Goal: Information Seeking & Learning: Learn about a topic

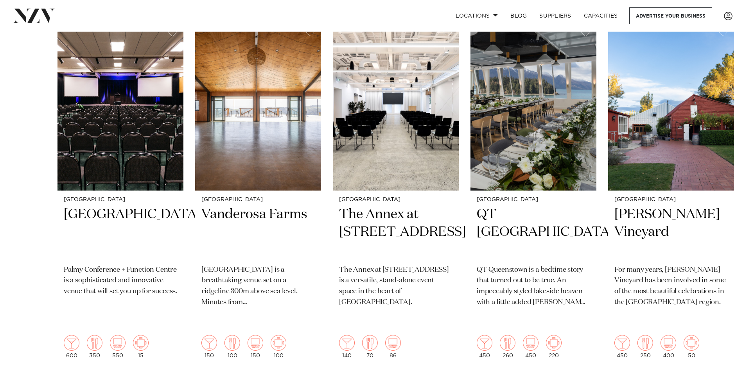
scroll to position [352, 0]
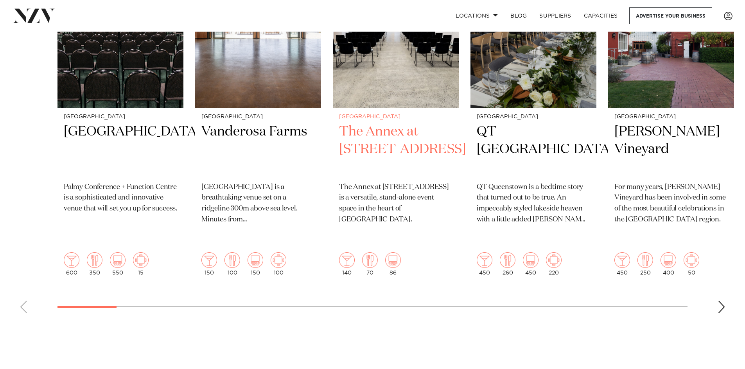
click at [376, 137] on h2 "The Annex at 10 Madden Street" at bounding box center [395, 149] width 113 height 53
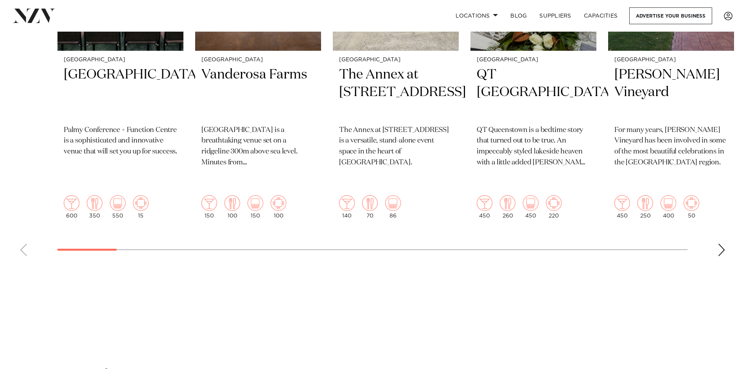
scroll to position [391, 0]
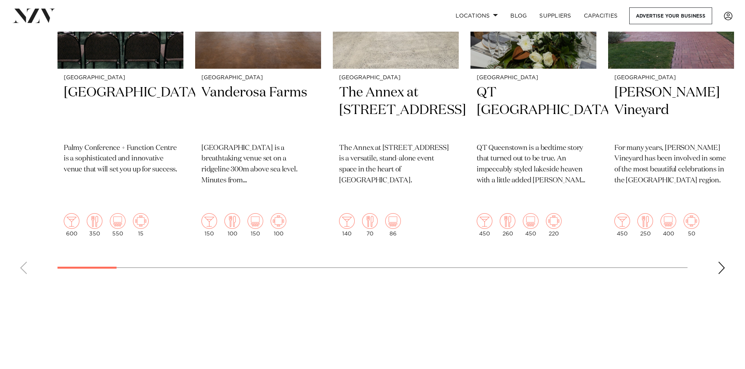
click at [728, 252] on swiper-container "Palmerston North Palmy Conference Centre Palmy Conference + Function Centre is …" at bounding box center [372, 90] width 745 height 381
click at [719, 262] on div "Next slide" at bounding box center [721, 268] width 8 height 13
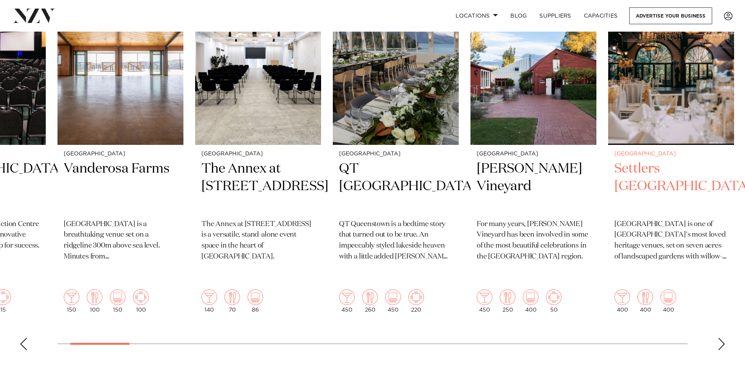
scroll to position [313, 0]
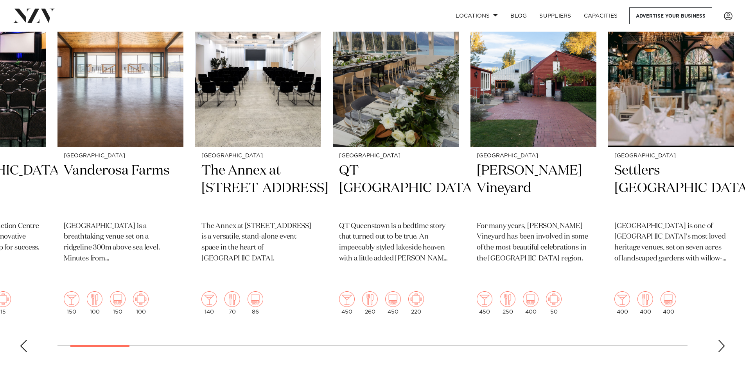
click at [726, 323] on swiper-container "Palmerston North Palmy Conference Centre Palmy Conference + Function Centre is …" at bounding box center [372, 168] width 745 height 381
click at [721, 340] on div "Next slide" at bounding box center [721, 346] width 8 height 13
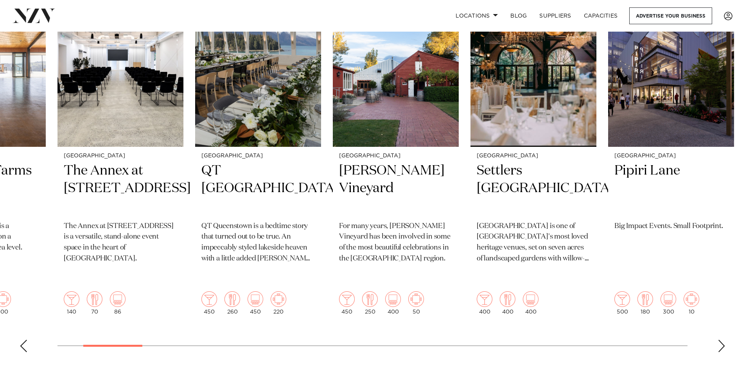
click at [721, 340] on div "Next slide" at bounding box center [721, 346] width 8 height 13
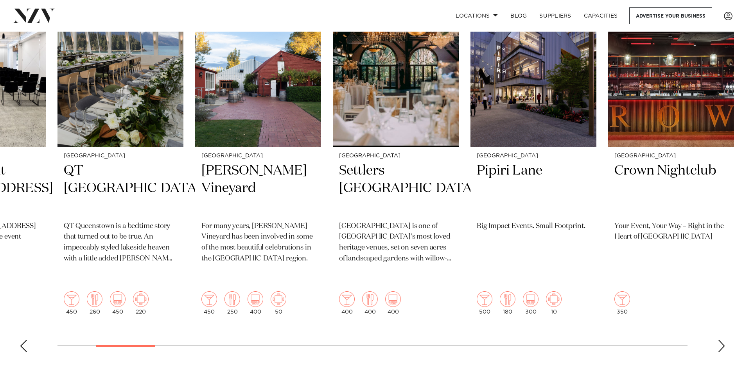
click at [721, 340] on div "Next slide" at bounding box center [721, 346] width 8 height 13
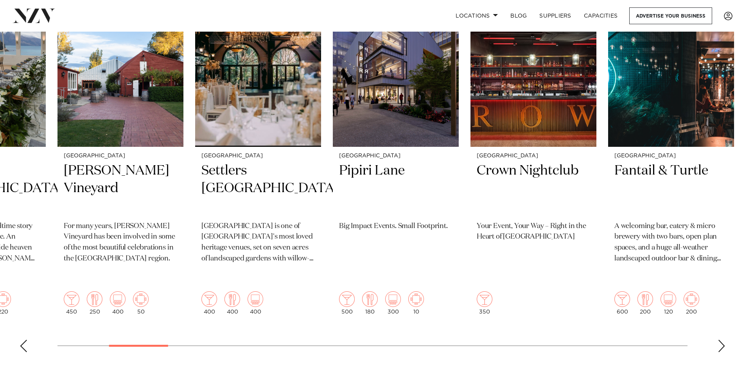
click at [721, 340] on div "Next slide" at bounding box center [721, 346] width 8 height 13
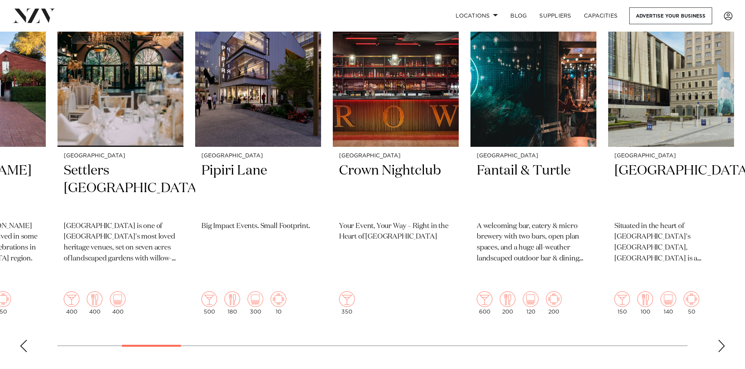
click at [721, 340] on div "Next slide" at bounding box center [721, 346] width 8 height 13
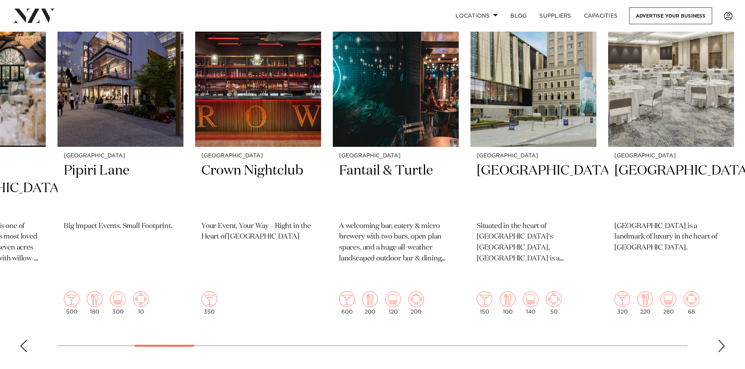
click at [721, 340] on div "Next slide" at bounding box center [721, 346] width 8 height 13
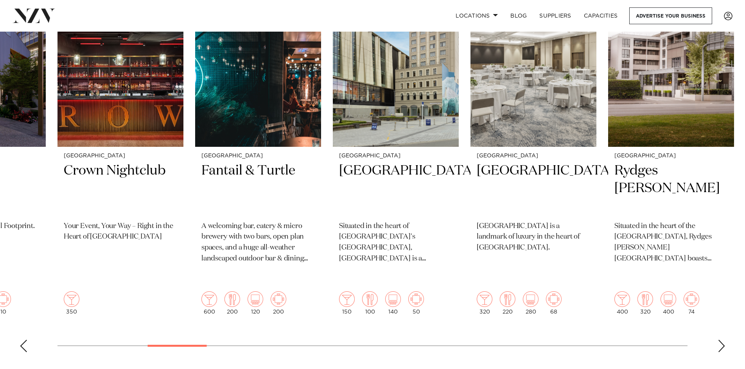
click at [721, 340] on div "Next slide" at bounding box center [721, 346] width 8 height 13
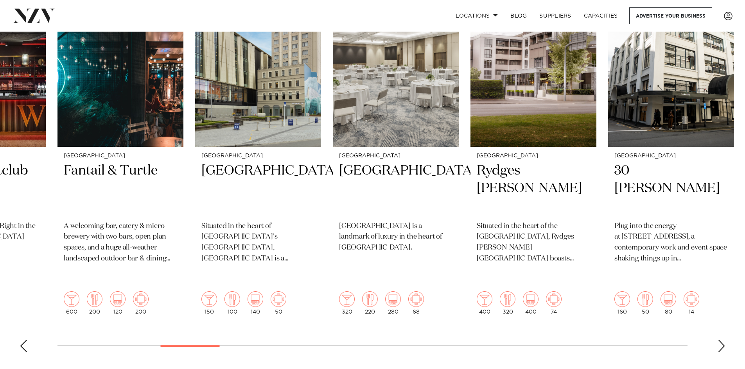
click at [721, 340] on div "Next slide" at bounding box center [721, 346] width 8 height 13
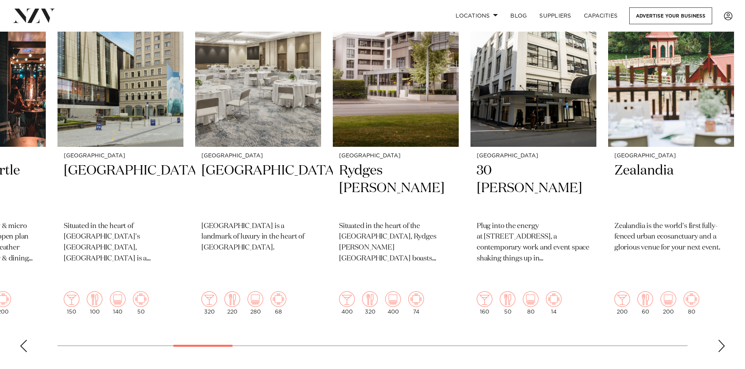
click at [721, 340] on div "Next slide" at bounding box center [721, 346] width 8 height 13
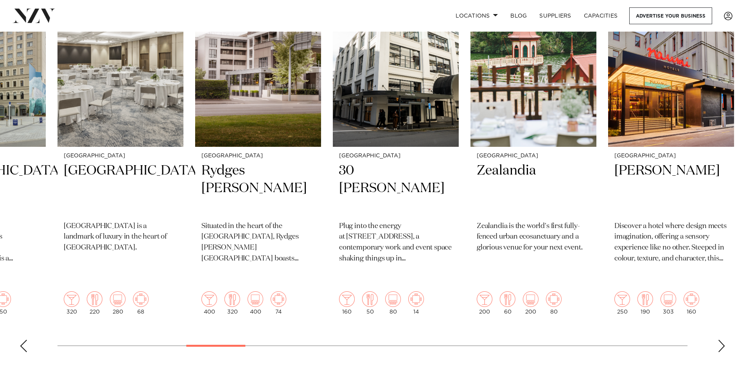
click at [721, 340] on div "Next slide" at bounding box center [721, 346] width 8 height 13
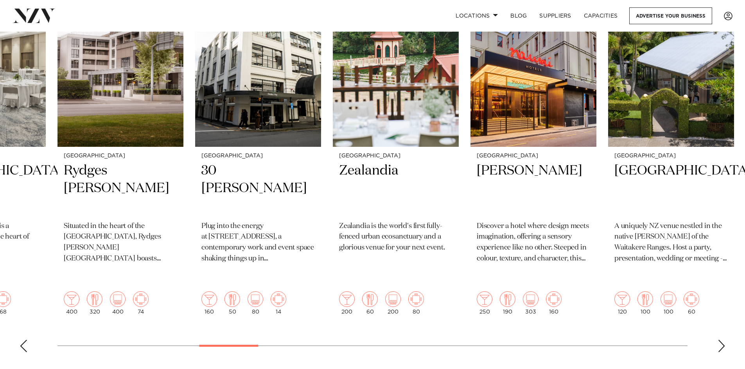
click at [721, 340] on div "Next slide" at bounding box center [721, 346] width 8 height 13
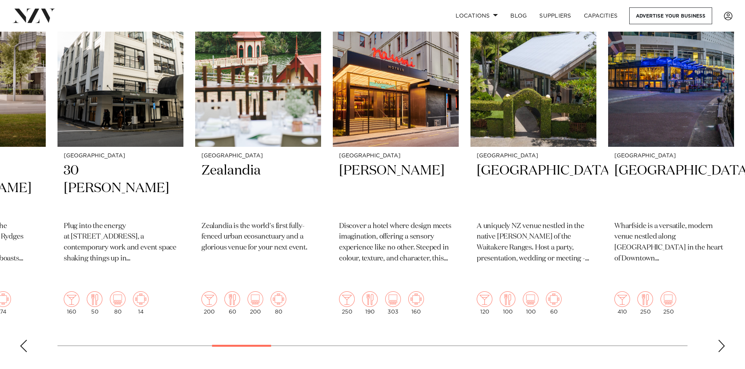
click at [721, 340] on div "Next slide" at bounding box center [721, 346] width 8 height 13
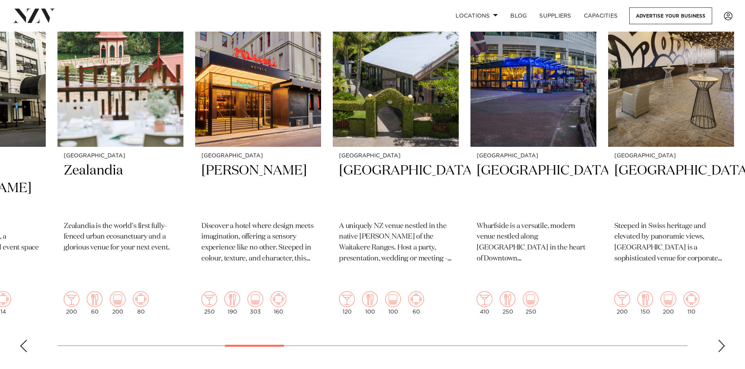
click at [721, 340] on div "Next slide" at bounding box center [721, 346] width 8 height 13
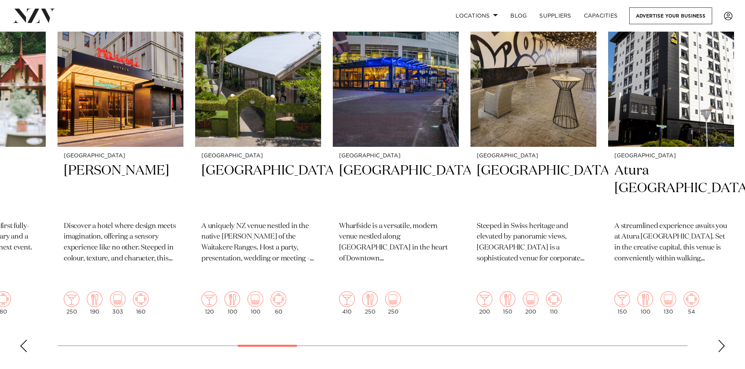
click at [721, 340] on div "Next slide" at bounding box center [721, 346] width 8 height 13
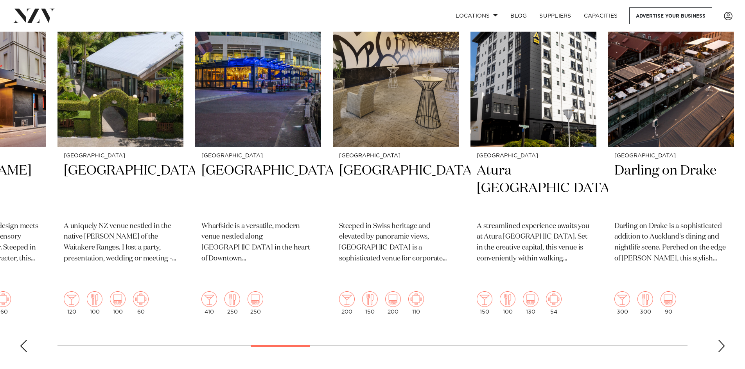
click at [721, 340] on div "Next slide" at bounding box center [721, 346] width 8 height 13
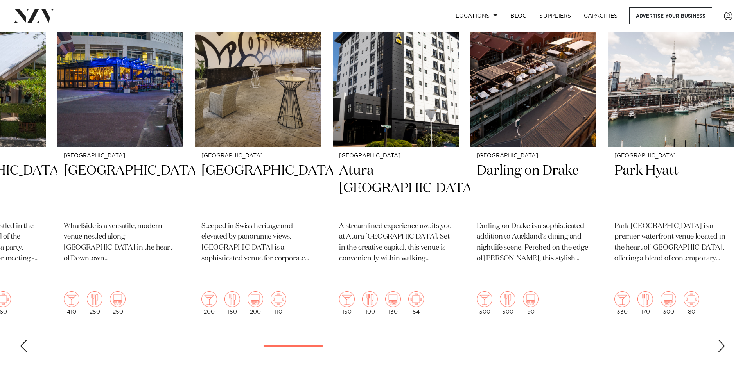
click at [721, 340] on div "Next slide" at bounding box center [721, 346] width 8 height 13
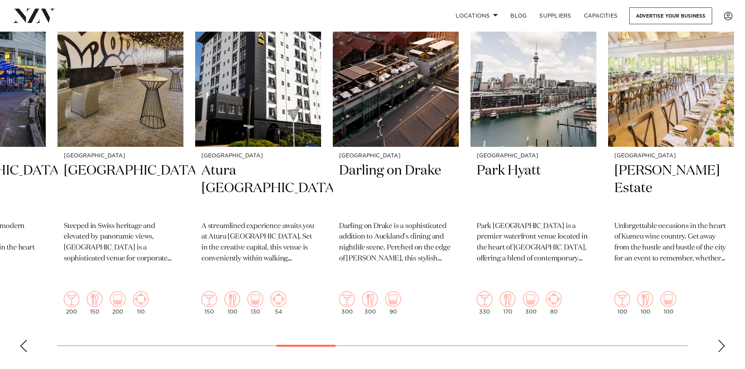
click at [721, 340] on div "Next slide" at bounding box center [721, 346] width 8 height 13
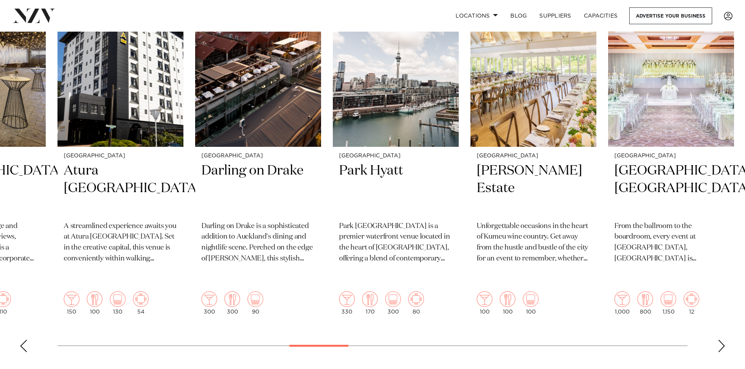
click at [721, 340] on div "Next slide" at bounding box center [721, 346] width 8 height 13
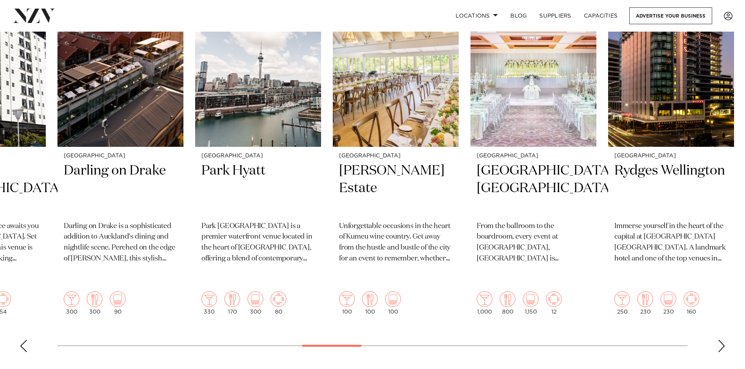
click at [721, 340] on div "Next slide" at bounding box center [721, 346] width 8 height 13
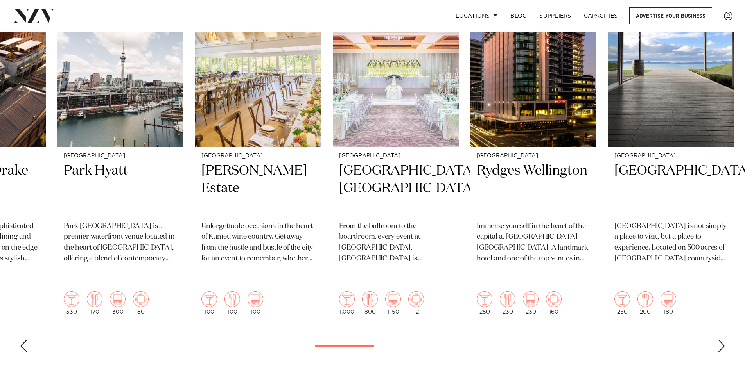
click at [721, 340] on div "Next slide" at bounding box center [721, 346] width 8 height 13
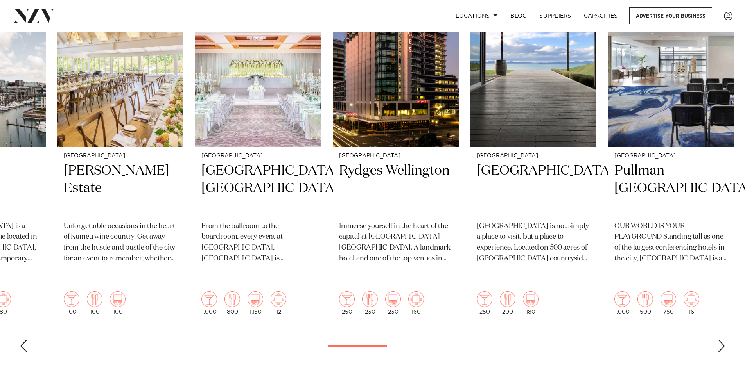
click at [721, 340] on div "Next slide" at bounding box center [721, 346] width 8 height 13
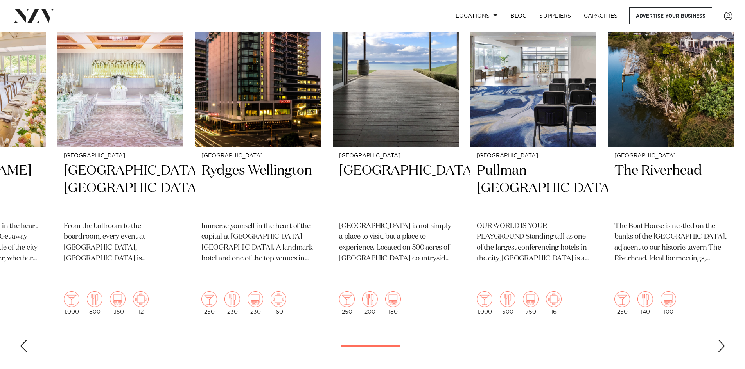
click at [721, 340] on div "Next slide" at bounding box center [721, 346] width 8 height 13
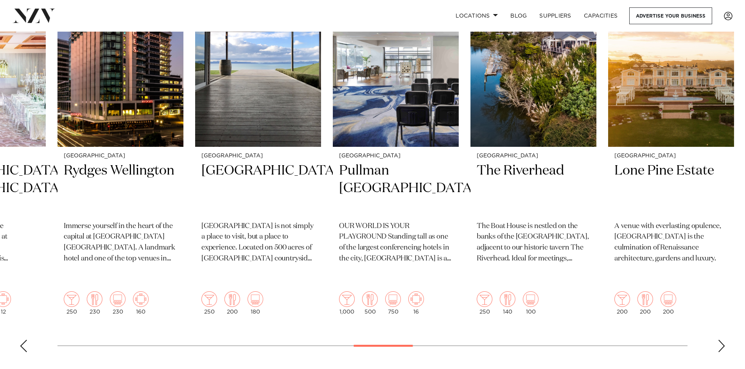
click at [721, 340] on div "Next slide" at bounding box center [721, 346] width 8 height 13
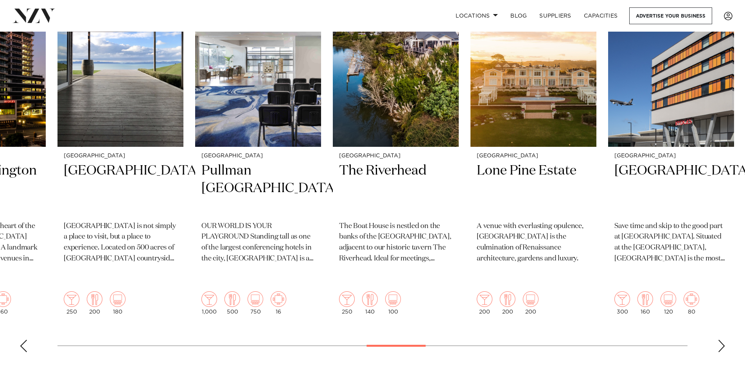
click at [721, 340] on div "Next slide" at bounding box center [721, 346] width 8 height 13
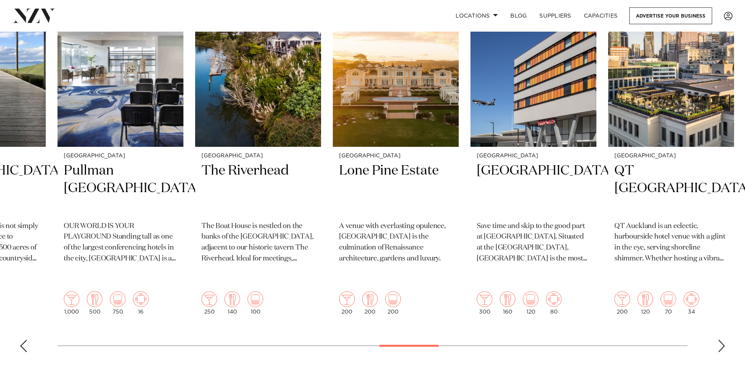
click at [721, 340] on div "Next slide" at bounding box center [721, 346] width 8 height 13
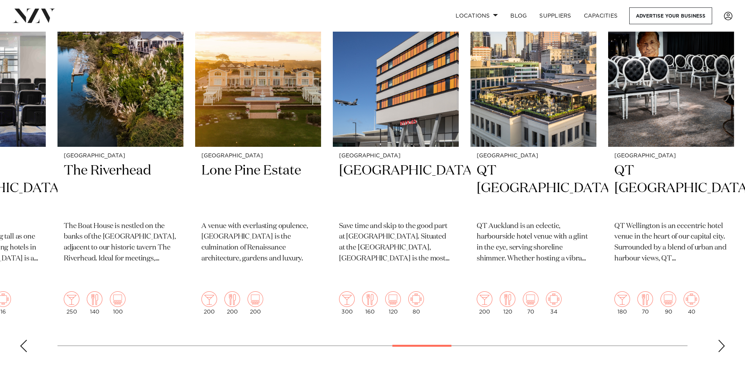
click at [721, 340] on div "Next slide" at bounding box center [721, 346] width 8 height 13
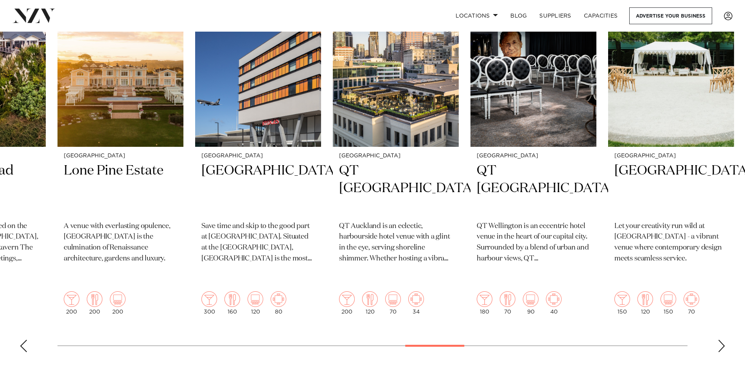
click at [721, 340] on div "Next slide" at bounding box center [721, 346] width 8 height 13
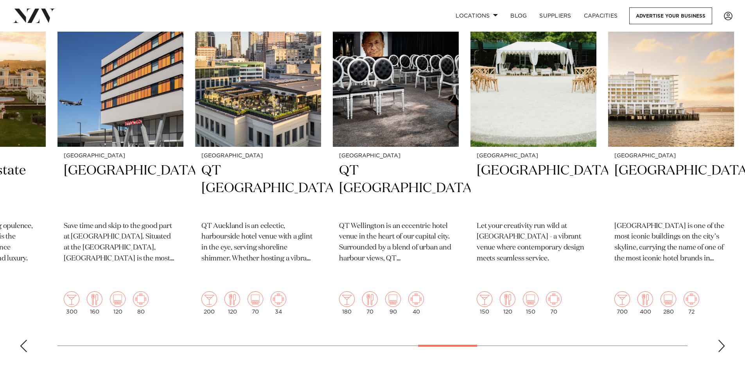
click at [721, 340] on div "Next slide" at bounding box center [721, 346] width 8 height 13
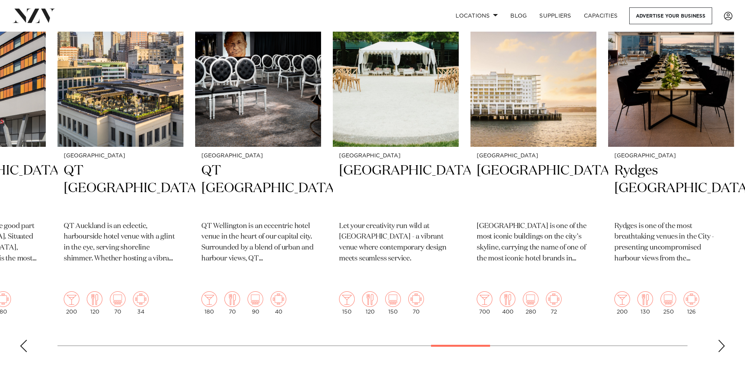
click at [721, 340] on div "Next slide" at bounding box center [721, 346] width 8 height 13
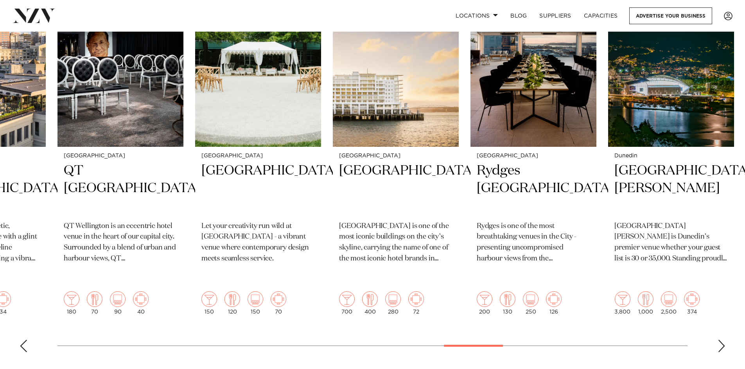
click at [721, 340] on div "Next slide" at bounding box center [721, 346] width 8 height 13
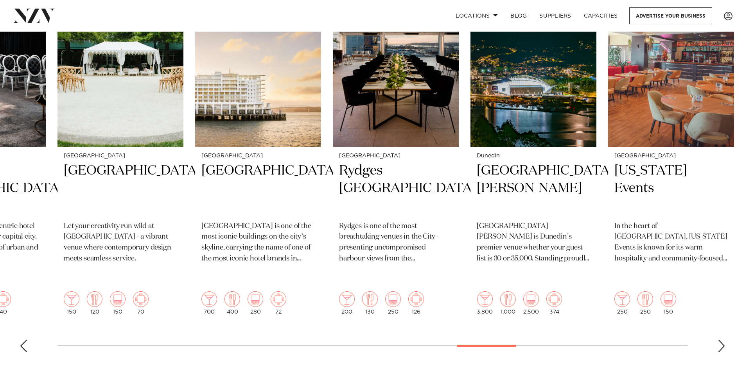
click at [721, 340] on div "Next slide" at bounding box center [721, 346] width 8 height 13
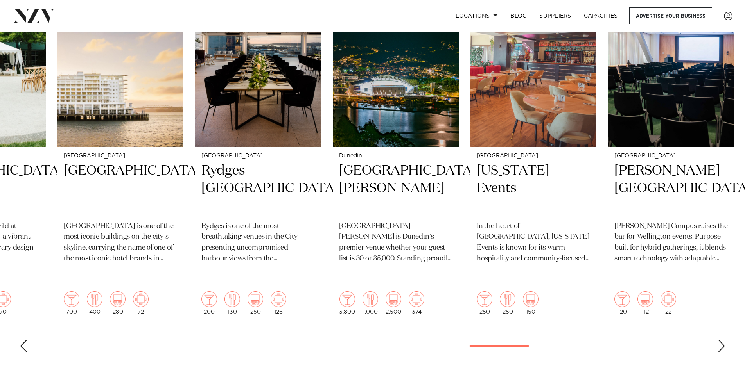
click at [721, 340] on div "Next slide" at bounding box center [721, 346] width 8 height 13
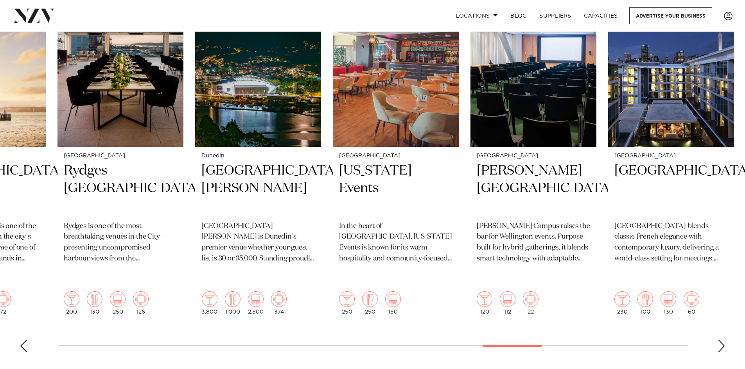
click at [721, 340] on div "Next slide" at bounding box center [721, 346] width 8 height 13
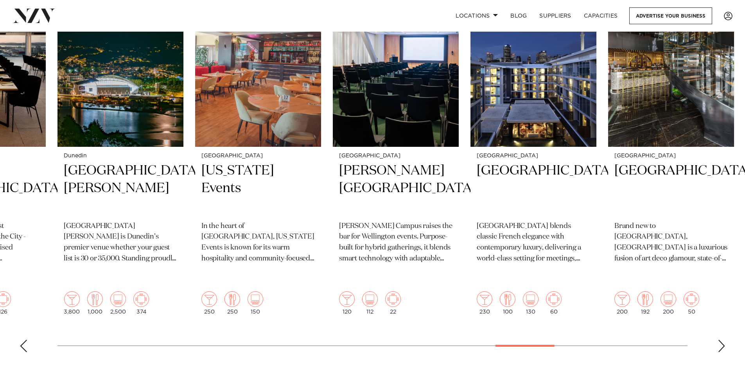
click at [721, 340] on div "Next slide" at bounding box center [721, 346] width 8 height 13
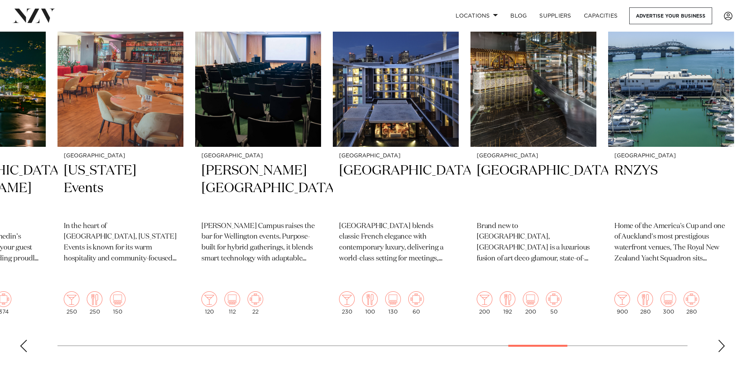
click at [721, 340] on div "Next slide" at bounding box center [721, 346] width 8 height 13
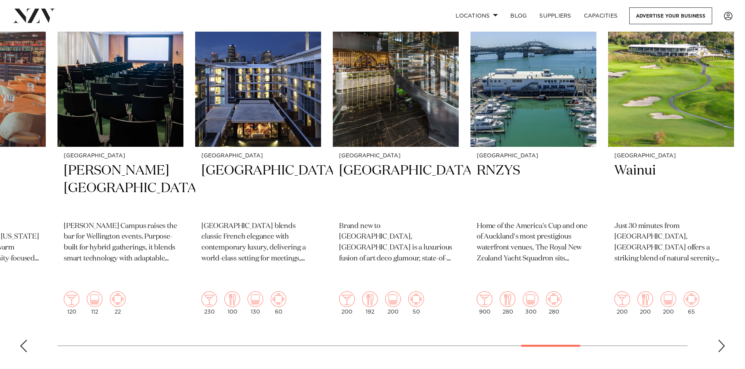
click at [721, 340] on div "Next slide" at bounding box center [721, 346] width 8 height 13
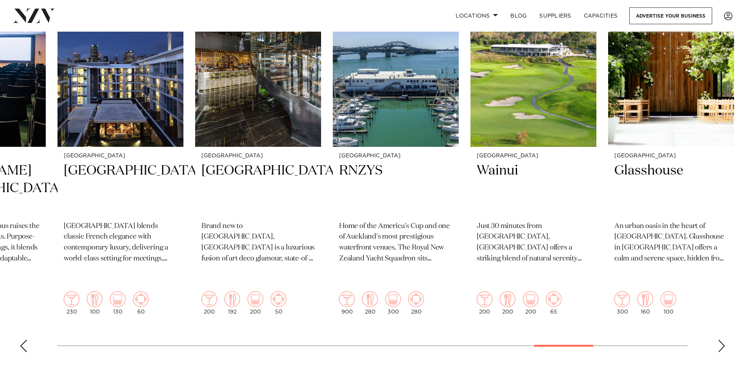
click at [721, 340] on div "Next slide" at bounding box center [721, 346] width 8 height 13
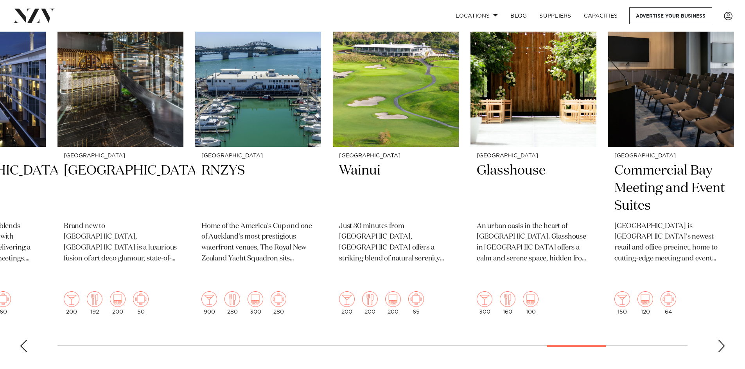
click at [721, 340] on div "Next slide" at bounding box center [721, 346] width 8 height 13
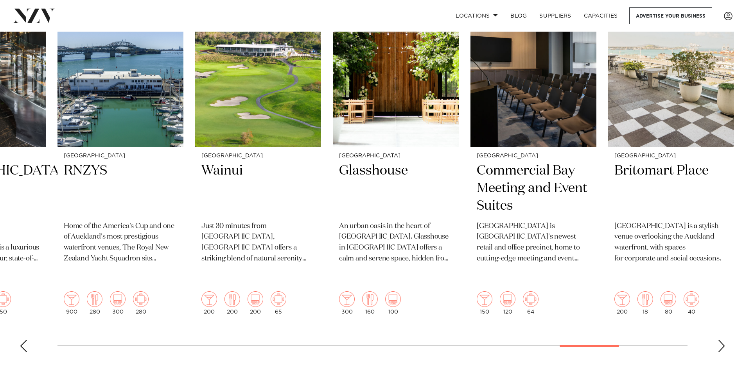
click at [721, 340] on div "Next slide" at bounding box center [721, 346] width 8 height 13
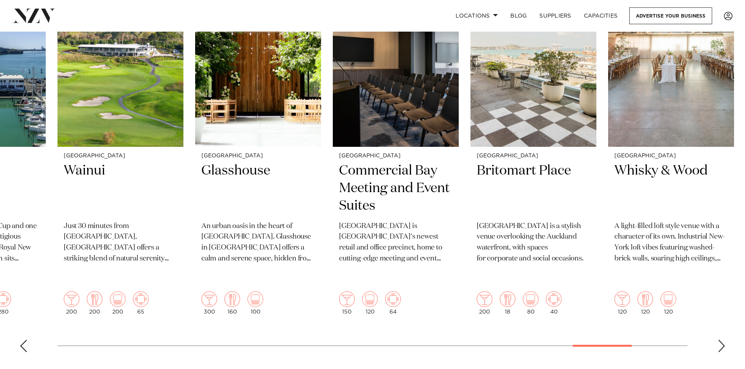
click at [721, 340] on div "Next slide" at bounding box center [721, 346] width 8 height 13
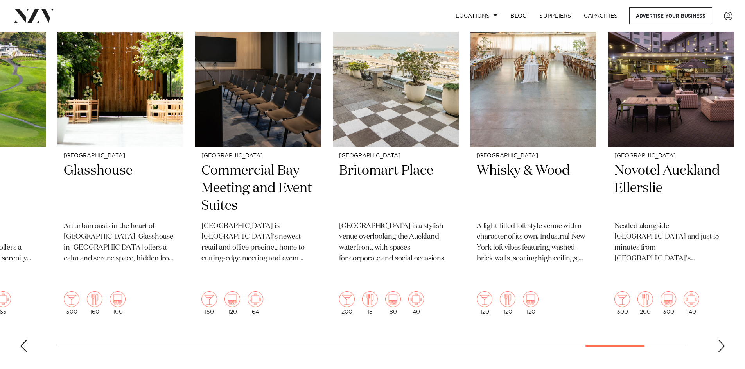
click at [721, 340] on div "Next slide" at bounding box center [721, 346] width 8 height 13
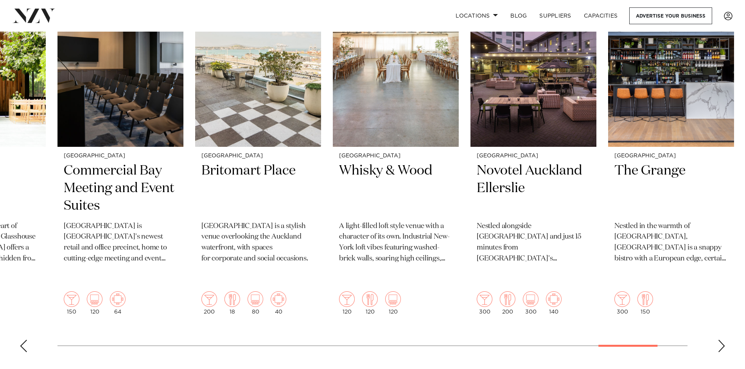
click at [721, 340] on div "Next slide" at bounding box center [721, 346] width 8 height 13
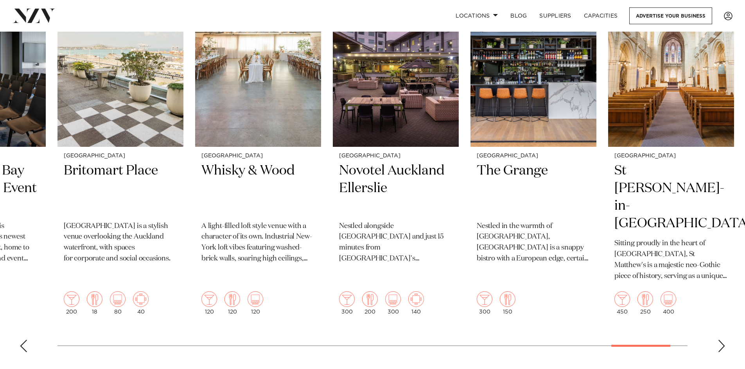
click at [721, 340] on div "Next slide" at bounding box center [721, 346] width 8 height 13
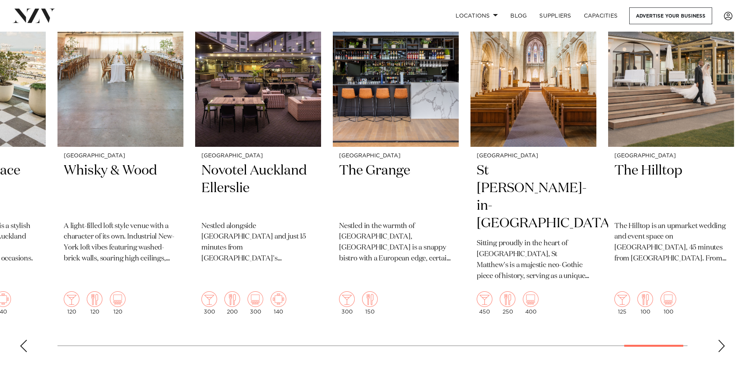
click at [721, 340] on div "Next slide" at bounding box center [721, 346] width 8 height 13
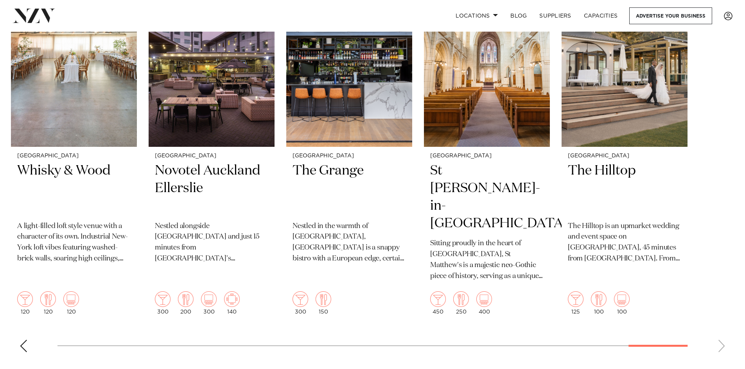
click at [721, 328] on swiper-container "Palmerston North Palmy Conference Centre Palmy Conference + Function Centre is …" at bounding box center [372, 168] width 745 height 381
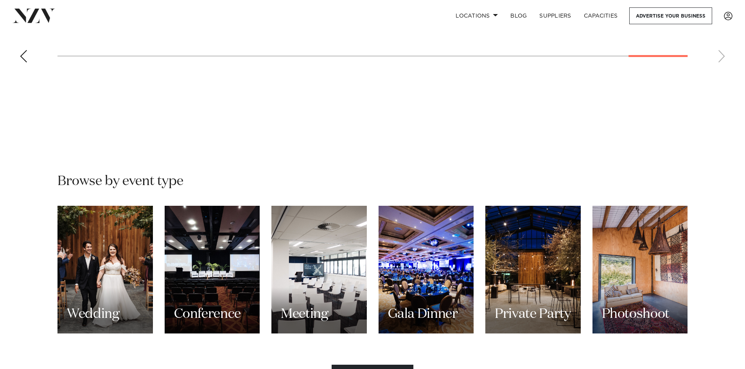
scroll to position [626, 0]
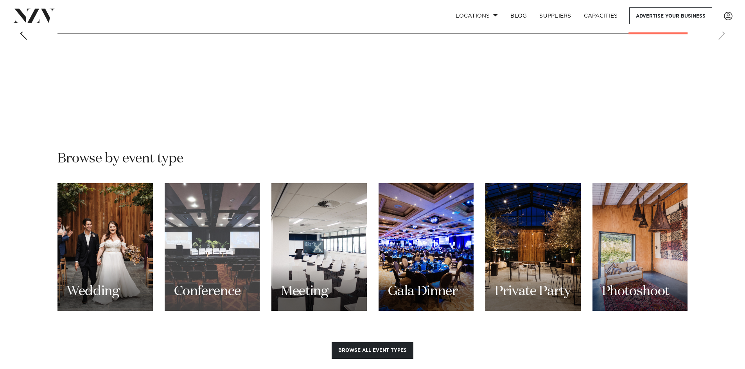
click at [208, 232] on div "Conference" at bounding box center [212, 247] width 95 height 128
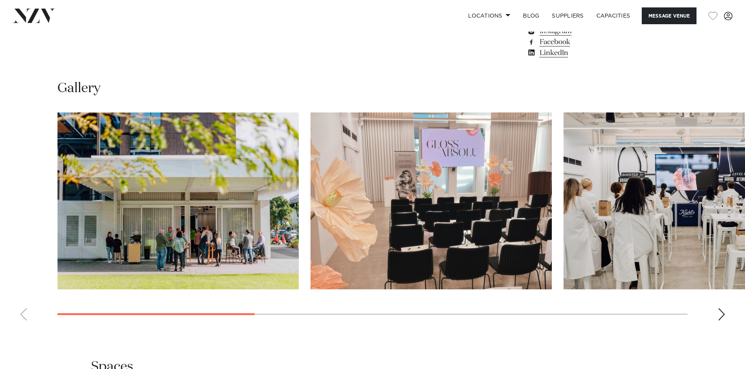
scroll to position [821, 0]
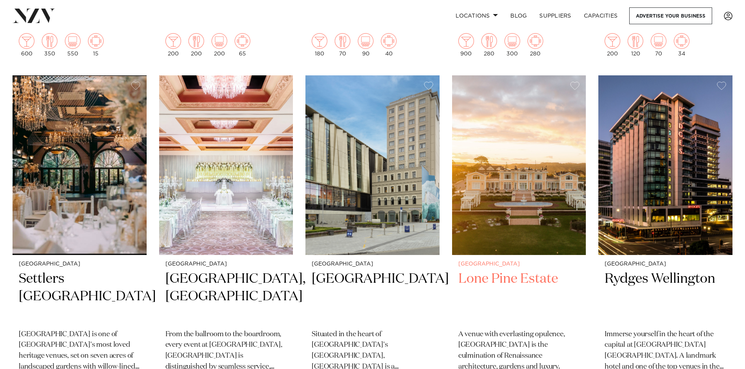
scroll to position [2267, 0]
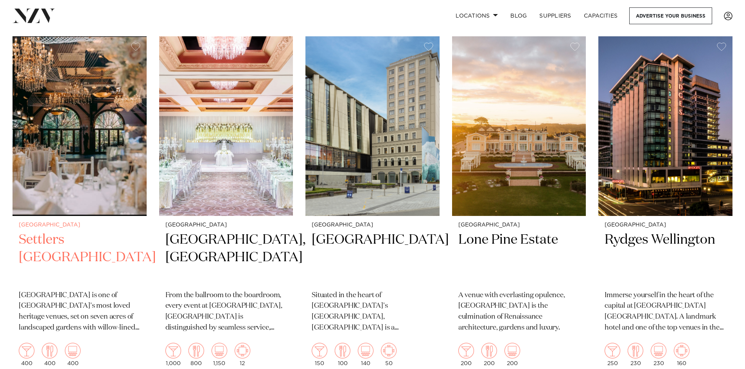
click at [45, 242] on h2 "Settlers [GEOGRAPHIC_DATA]" at bounding box center [80, 257] width 122 height 53
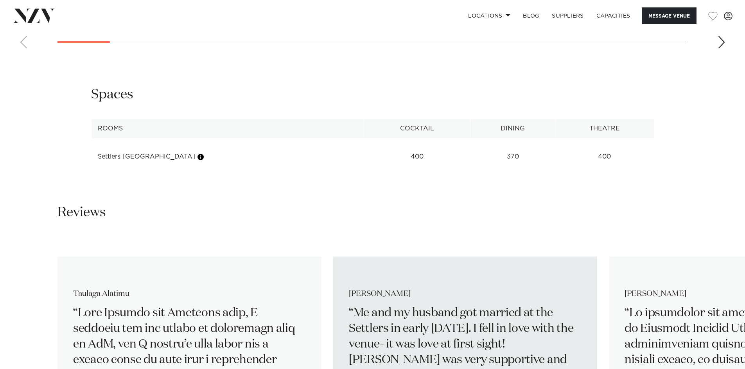
scroll to position [938, 0]
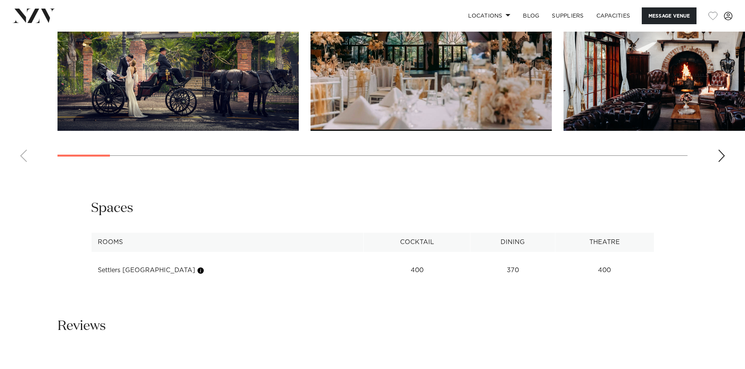
click at [721, 153] on div "Next slide" at bounding box center [721, 156] width 8 height 13
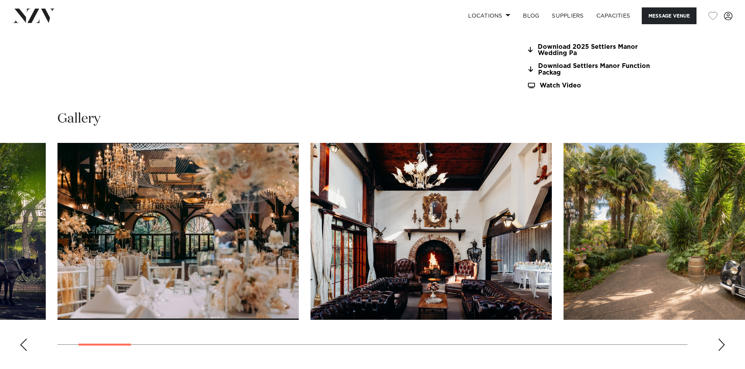
scroll to position [743, 0]
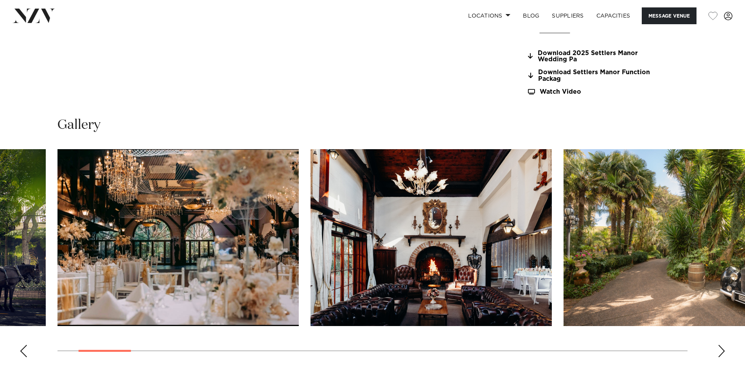
click at [724, 348] on div "Next slide" at bounding box center [721, 351] width 8 height 13
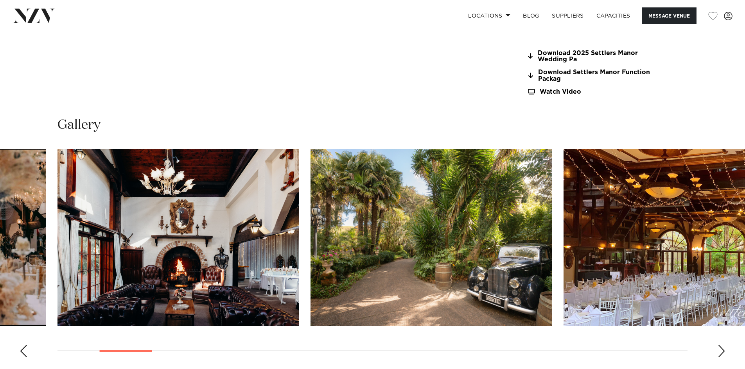
click at [724, 348] on div "Next slide" at bounding box center [721, 351] width 8 height 13
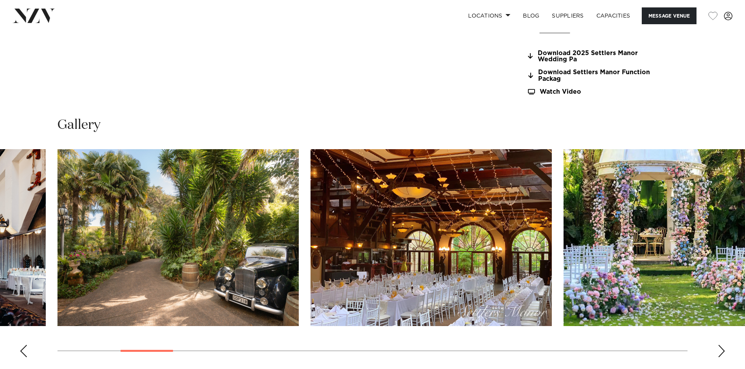
click at [724, 348] on div "Next slide" at bounding box center [721, 351] width 8 height 13
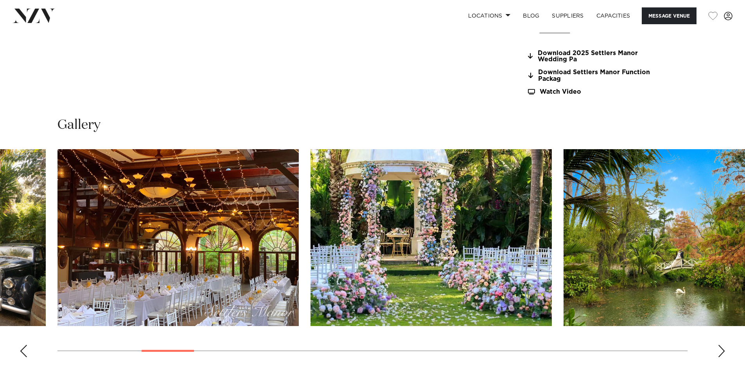
click at [724, 348] on div "Next slide" at bounding box center [721, 351] width 8 height 13
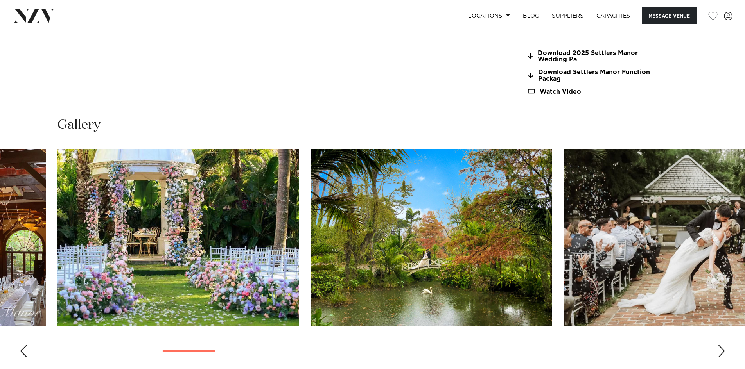
click at [724, 348] on div "Next slide" at bounding box center [721, 351] width 8 height 13
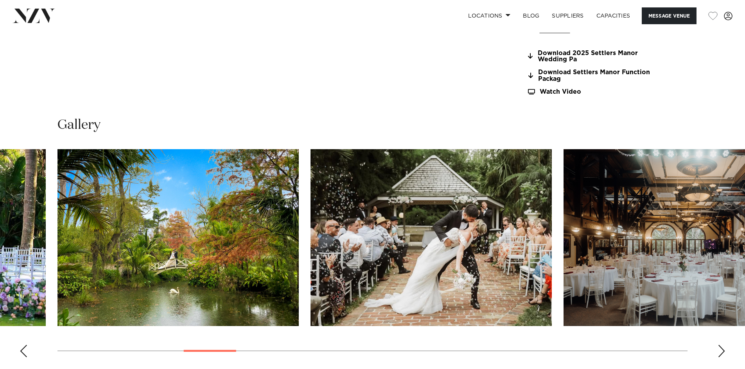
click at [724, 348] on div "Next slide" at bounding box center [721, 351] width 8 height 13
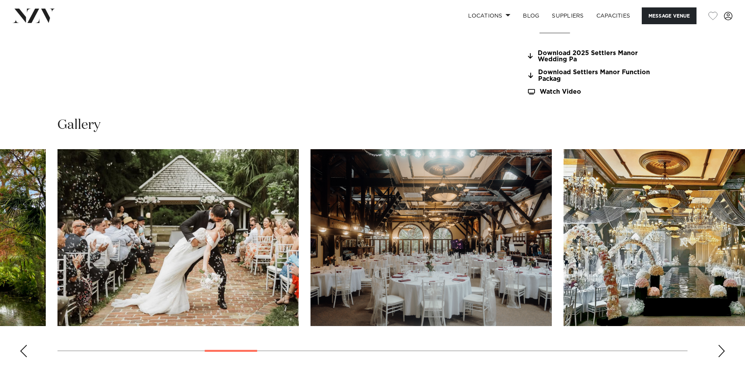
click at [724, 348] on div "Next slide" at bounding box center [721, 351] width 8 height 13
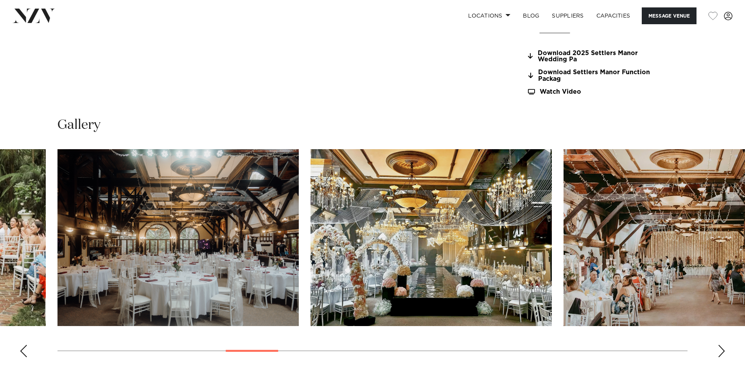
click at [724, 348] on div "Next slide" at bounding box center [721, 351] width 8 height 13
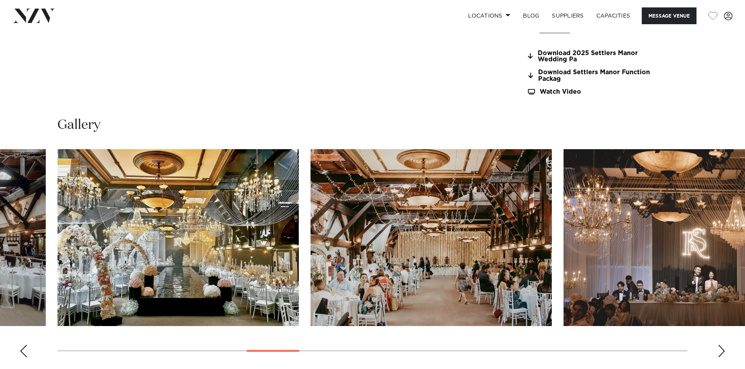
click at [724, 348] on div "Next slide" at bounding box center [721, 351] width 8 height 13
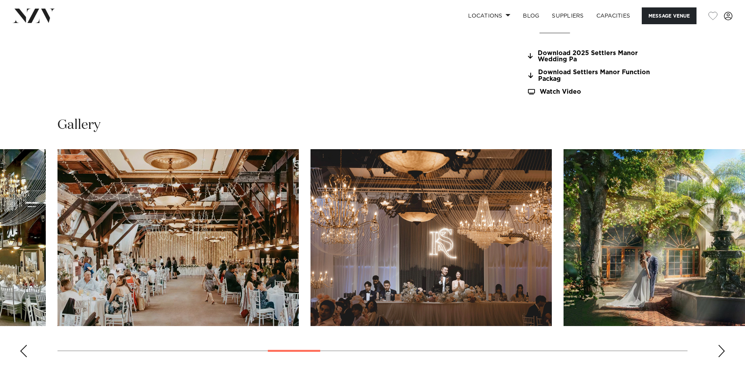
click at [724, 348] on div "Next slide" at bounding box center [721, 351] width 8 height 13
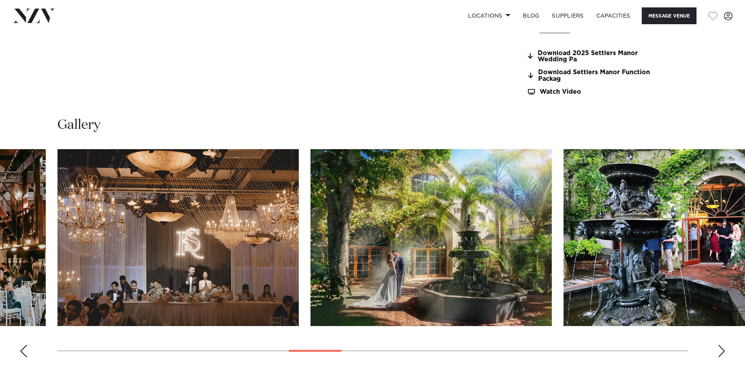
click at [724, 348] on div "Next slide" at bounding box center [721, 351] width 8 height 13
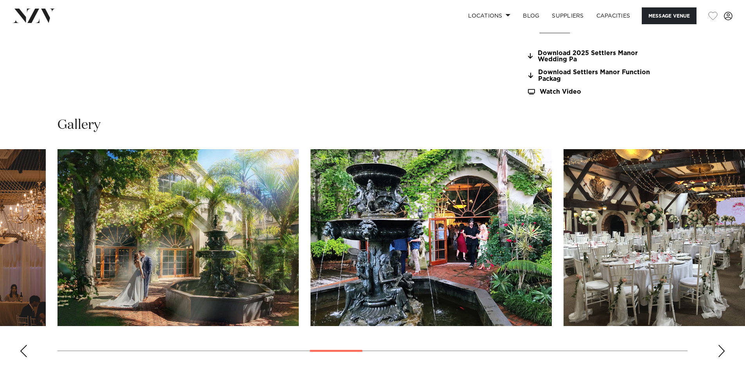
click at [724, 348] on div "Next slide" at bounding box center [721, 351] width 8 height 13
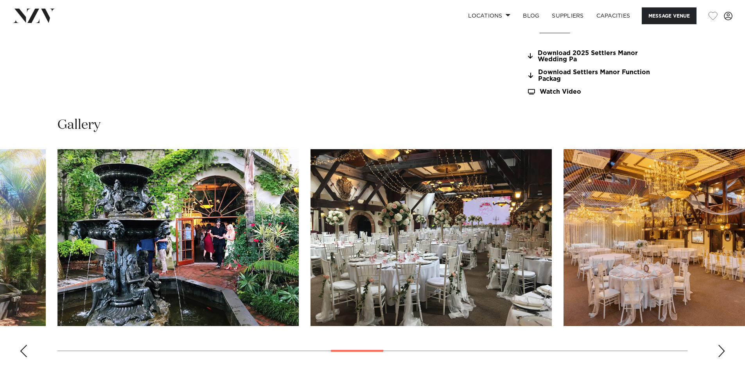
click at [724, 348] on div "Next slide" at bounding box center [721, 351] width 8 height 13
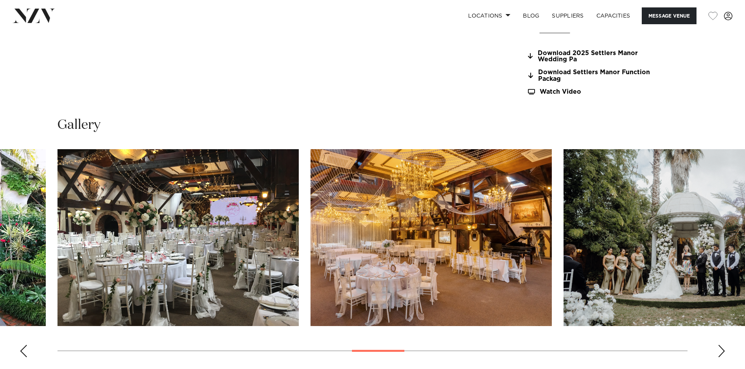
click at [724, 348] on div "Next slide" at bounding box center [721, 351] width 8 height 13
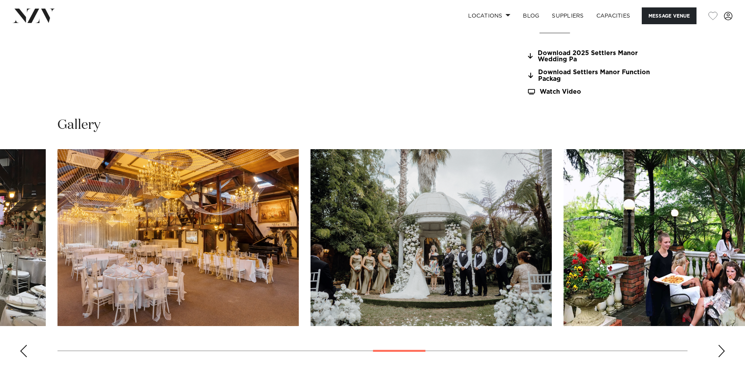
click at [724, 348] on div "Next slide" at bounding box center [721, 351] width 8 height 13
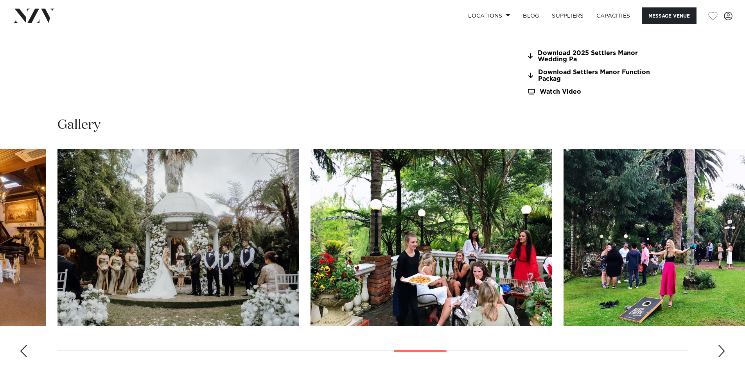
click at [724, 348] on div "Next slide" at bounding box center [721, 351] width 8 height 13
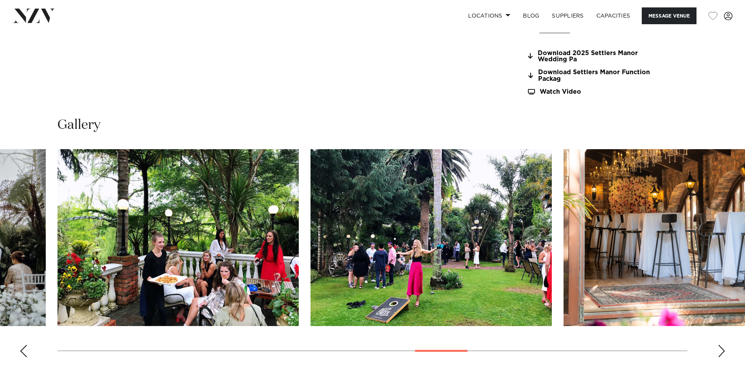
click at [724, 348] on div "Next slide" at bounding box center [721, 351] width 8 height 13
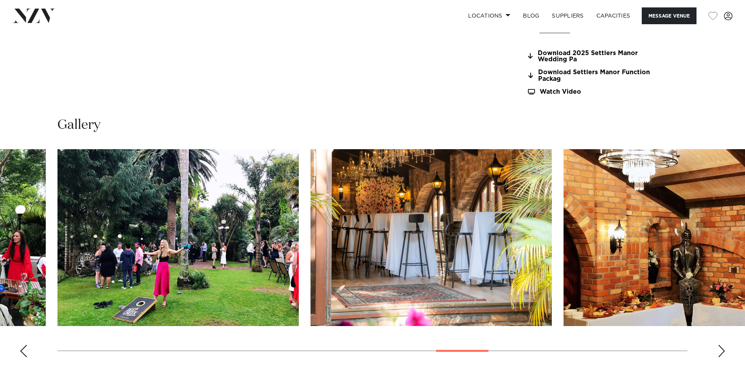
click at [724, 348] on div "Next slide" at bounding box center [721, 351] width 8 height 13
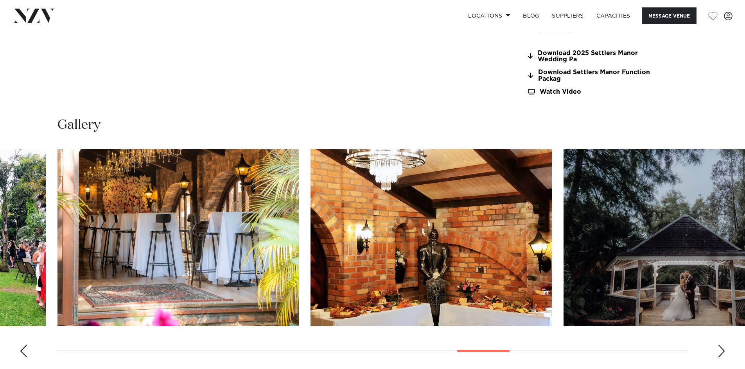
click at [724, 348] on div "Next slide" at bounding box center [721, 351] width 8 height 13
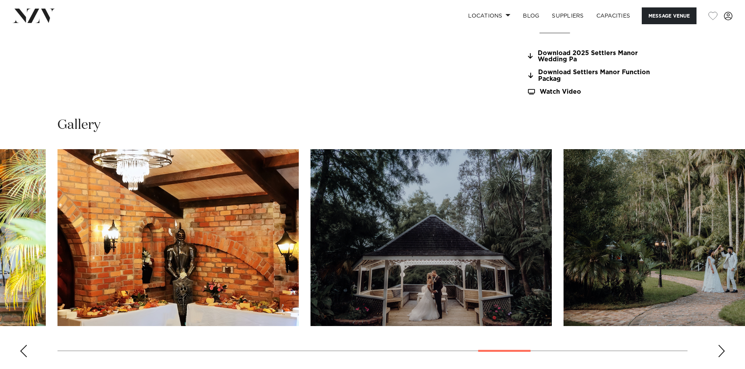
click at [724, 348] on div "Next slide" at bounding box center [721, 351] width 8 height 13
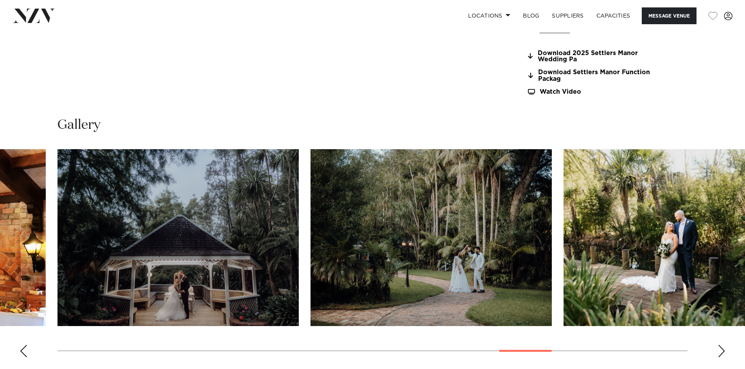
click at [724, 348] on div "Next slide" at bounding box center [721, 351] width 8 height 13
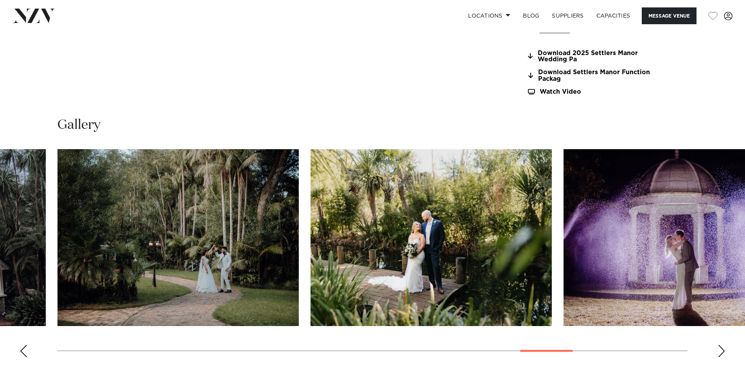
click at [724, 348] on div "Next slide" at bounding box center [721, 351] width 8 height 13
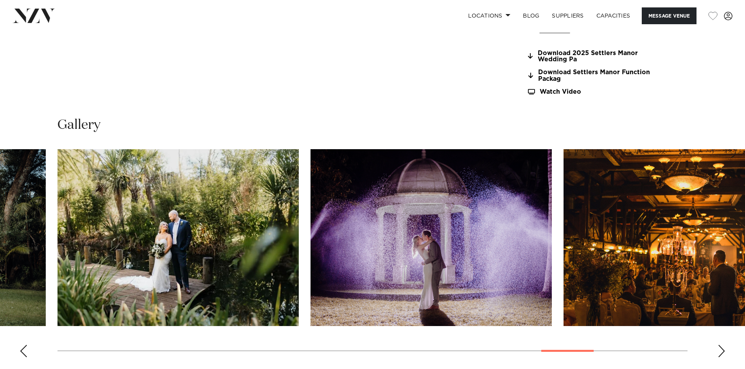
click at [724, 348] on div "Next slide" at bounding box center [721, 351] width 8 height 13
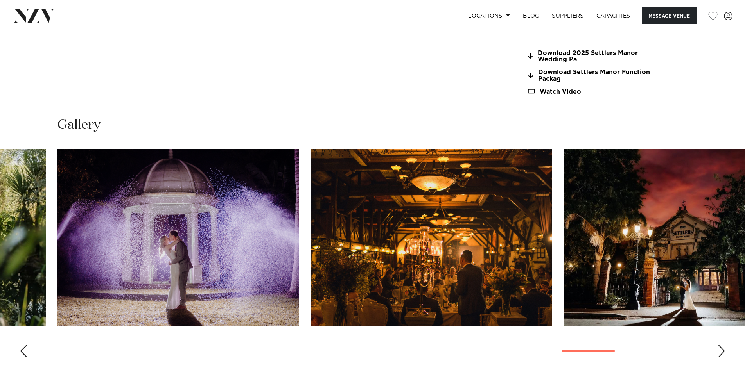
click at [724, 348] on div "Next slide" at bounding box center [721, 351] width 8 height 13
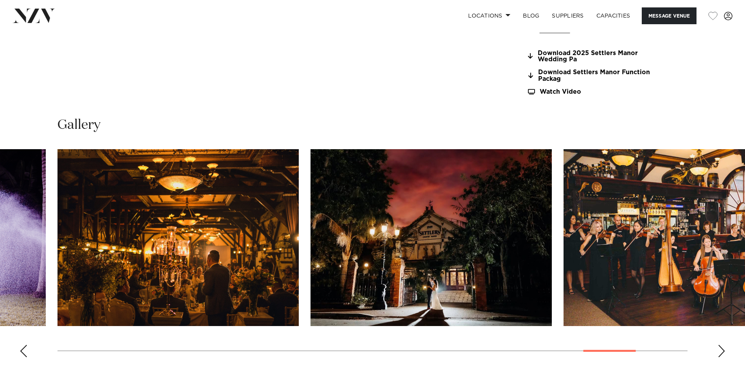
click at [724, 348] on div "Next slide" at bounding box center [721, 351] width 8 height 13
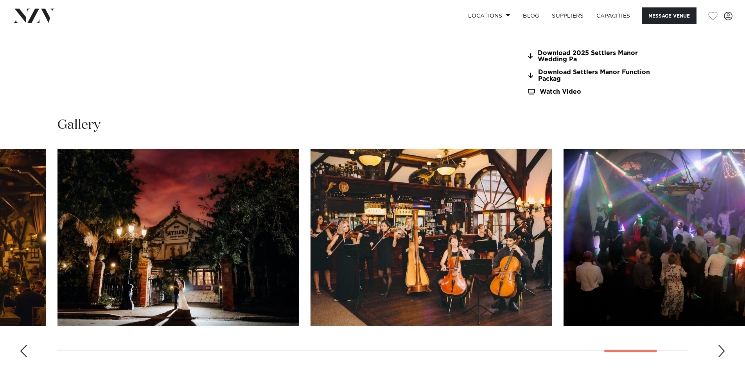
click at [724, 348] on div "Next slide" at bounding box center [721, 351] width 8 height 13
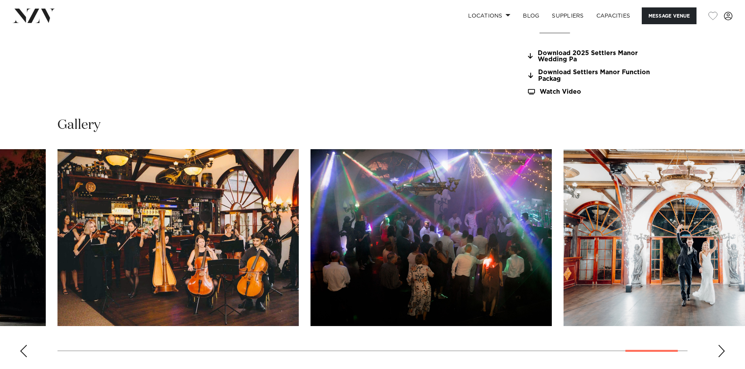
click at [724, 348] on div "Next slide" at bounding box center [721, 351] width 8 height 13
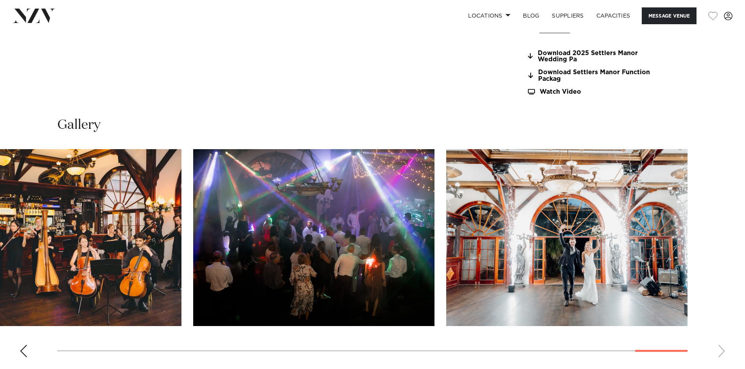
click at [724, 348] on swiper-container at bounding box center [372, 256] width 745 height 215
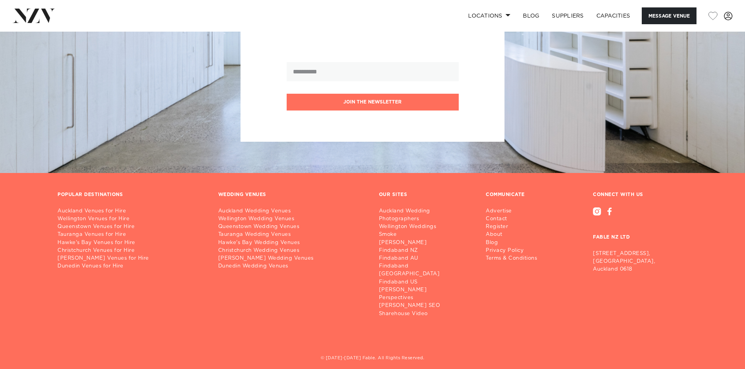
scroll to position [1642, 0]
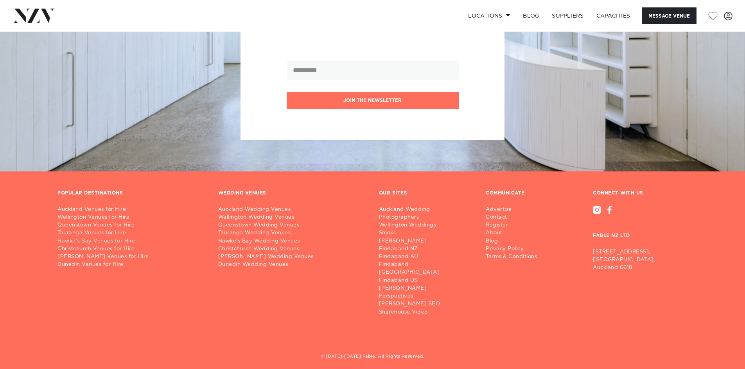
click at [105, 241] on link "Hawke's Bay Venues for Hire" at bounding box center [131, 242] width 148 height 8
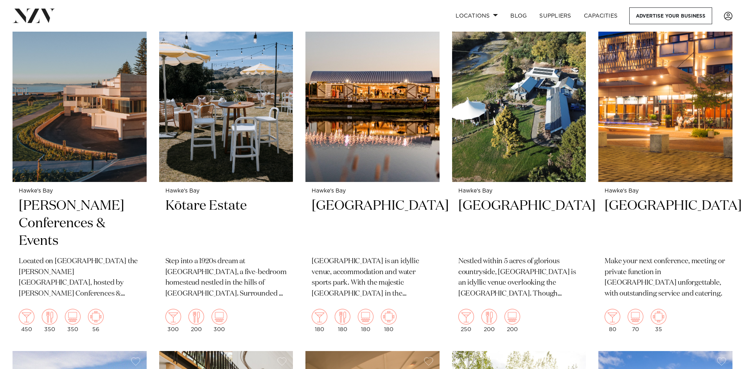
scroll to position [352, 0]
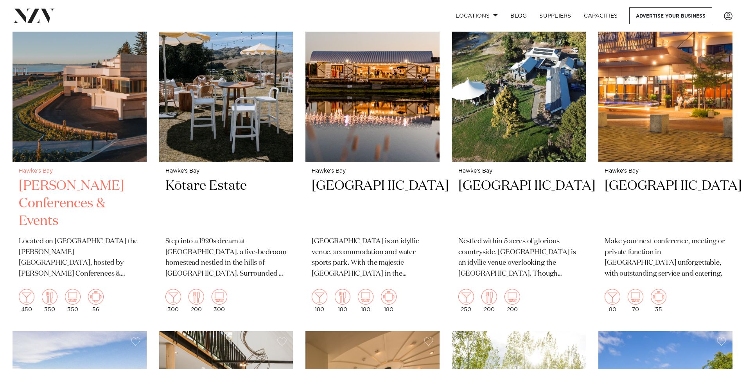
click at [79, 177] on h2 "Napier Conferences & Events" at bounding box center [80, 203] width 122 height 53
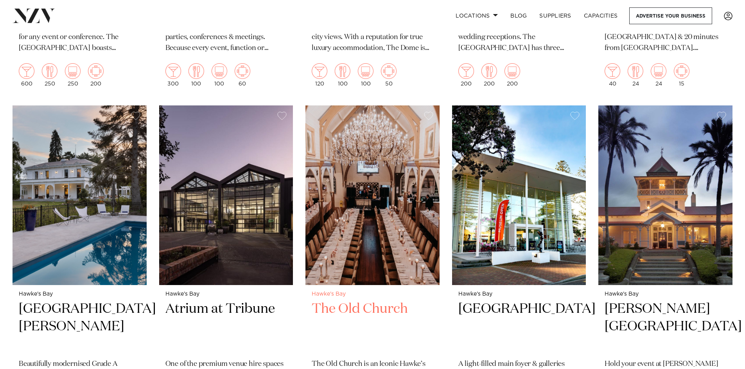
scroll to position [977, 0]
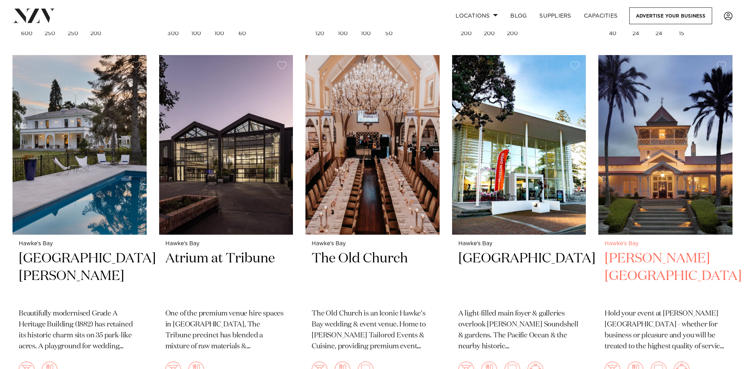
click at [649, 250] on h2 "Greenhill Lodge" at bounding box center [665, 276] width 122 height 53
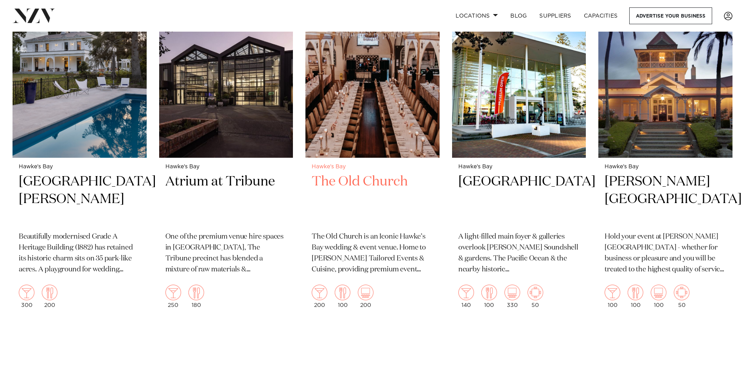
scroll to position [1052, 0]
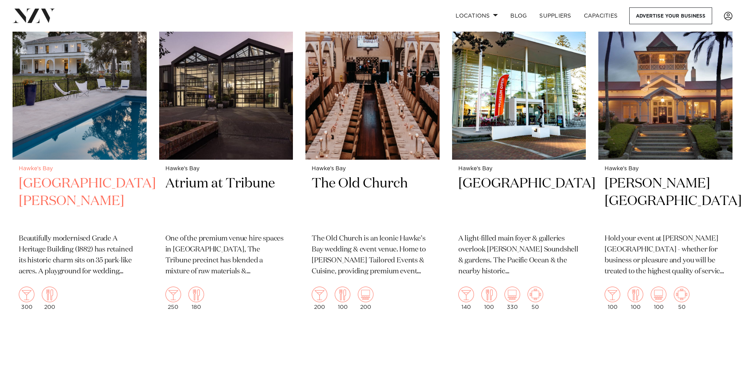
click at [54, 175] on h2 "[GEOGRAPHIC_DATA][PERSON_NAME]" at bounding box center [80, 201] width 122 height 53
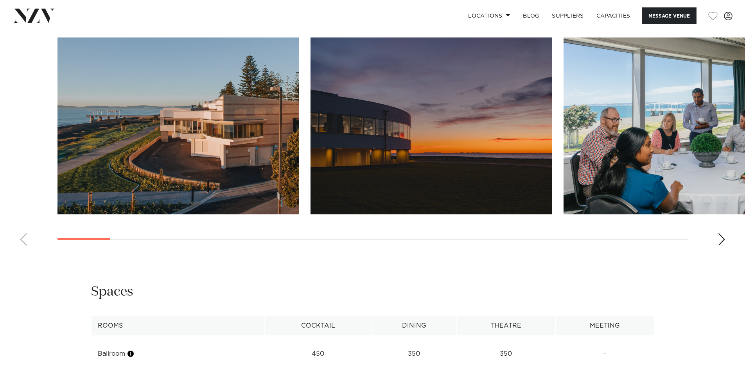
scroll to position [821, 0]
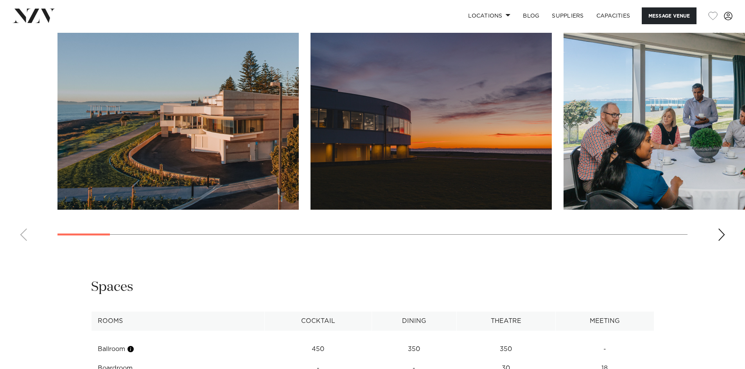
click at [721, 235] on div "Next slide" at bounding box center [721, 235] width 8 height 13
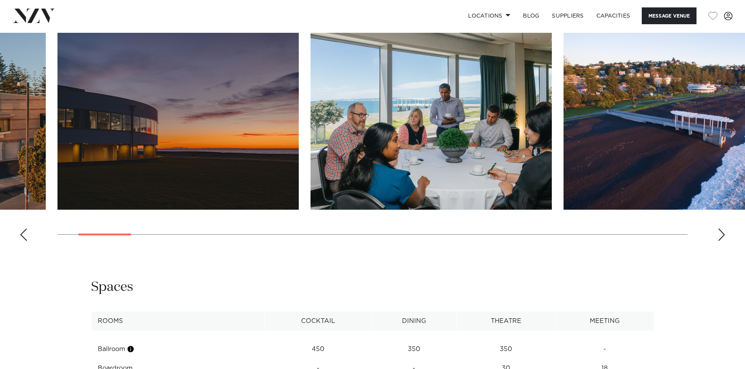
click at [721, 235] on div "Next slide" at bounding box center [721, 235] width 8 height 13
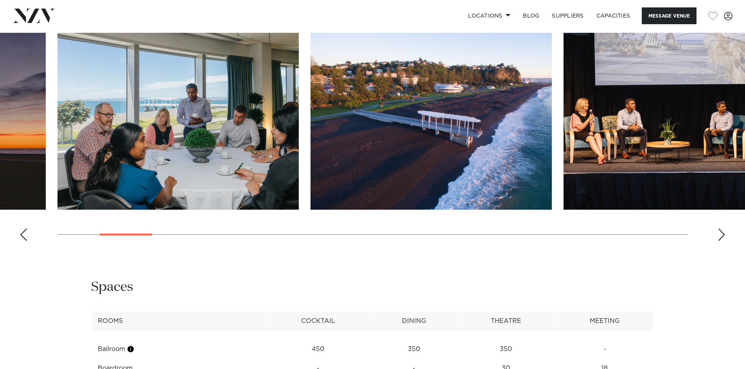
click at [721, 235] on div "Next slide" at bounding box center [721, 235] width 8 height 13
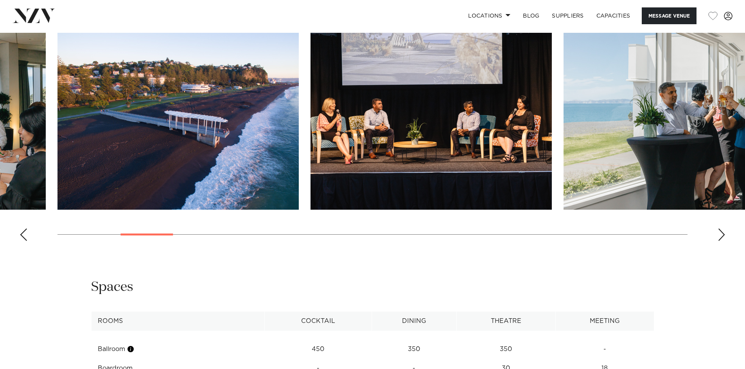
click at [721, 235] on div "Next slide" at bounding box center [721, 235] width 8 height 13
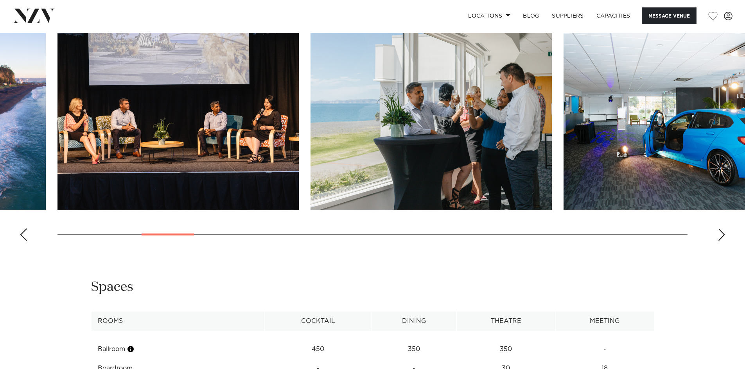
click at [721, 235] on div "Next slide" at bounding box center [721, 235] width 8 height 13
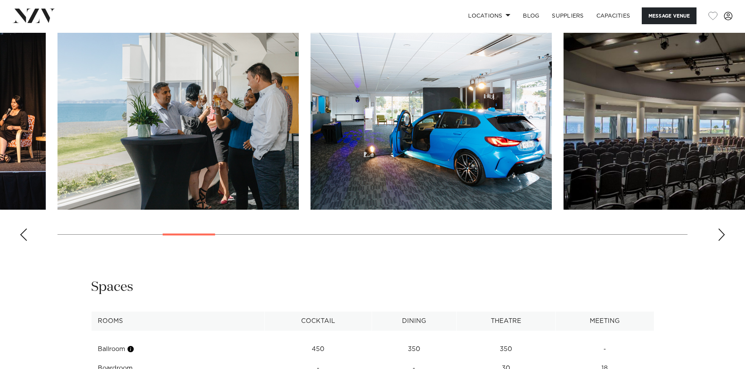
click at [721, 235] on div "Next slide" at bounding box center [721, 235] width 8 height 13
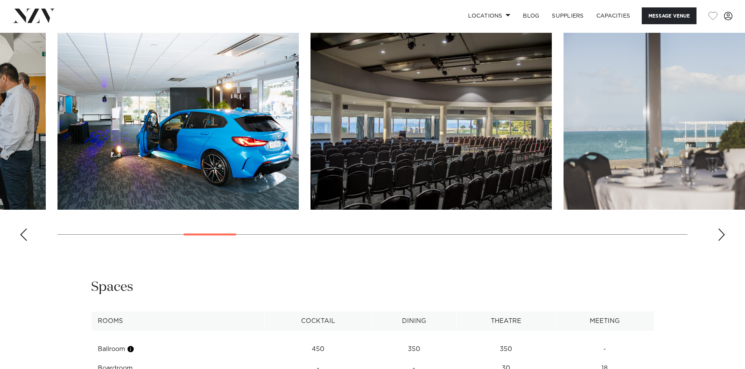
click at [721, 235] on div "Next slide" at bounding box center [721, 235] width 8 height 13
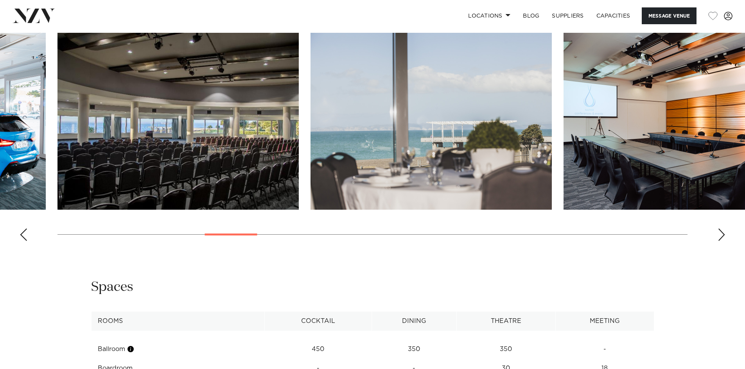
click at [721, 235] on div "Next slide" at bounding box center [721, 235] width 8 height 13
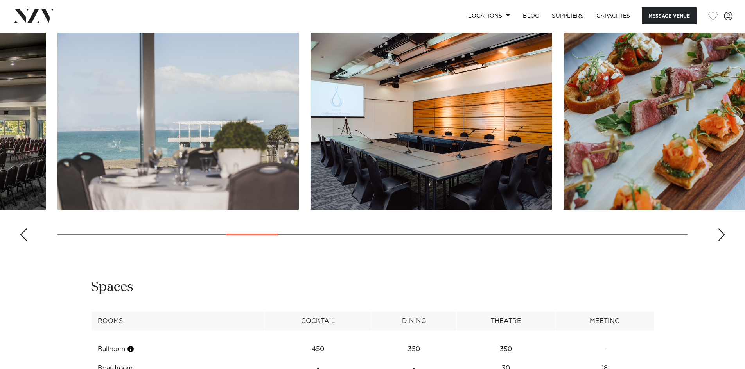
click at [721, 235] on div "Next slide" at bounding box center [721, 235] width 8 height 13
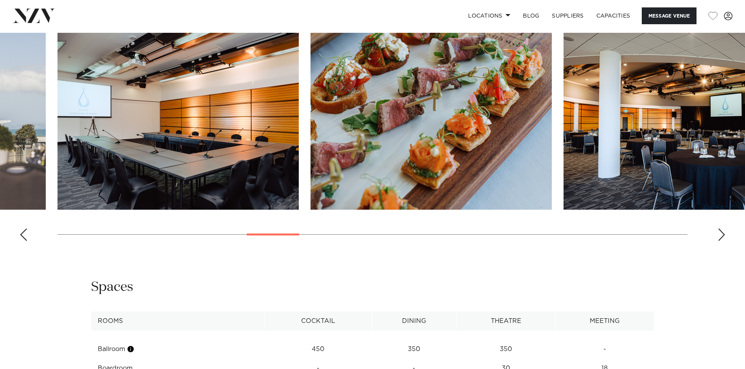
click at [721, 235] on div "Next slide" at bounding box center [721, 235] width 8 height 13
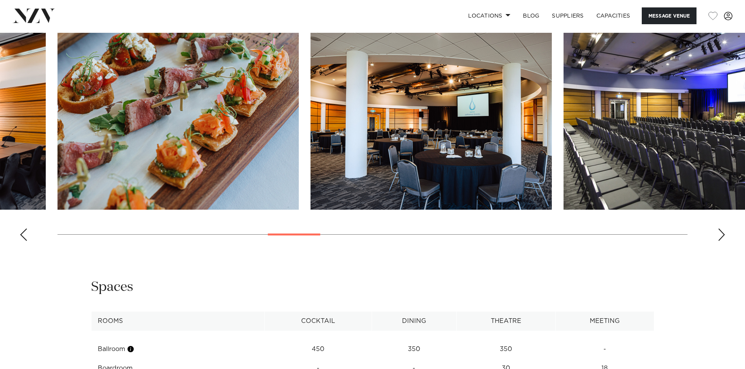
click at [721, 235] on div "Next slide" at bounding box center [721, 235] width 8 height 13
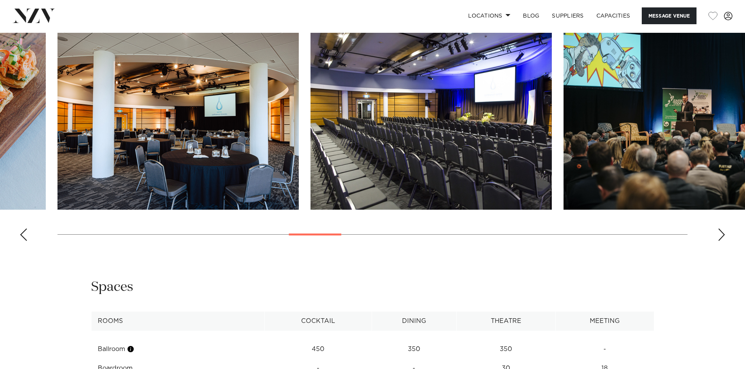
click at [721, 235] on div "Next slide" at bounding box center [721, 235] width 8 height 13
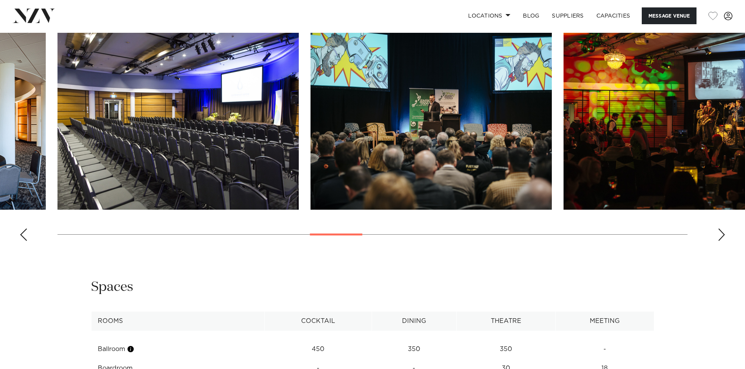
click at [721, 235] on div "Next slide" at bounding box center [721, 235] width 8 height 13
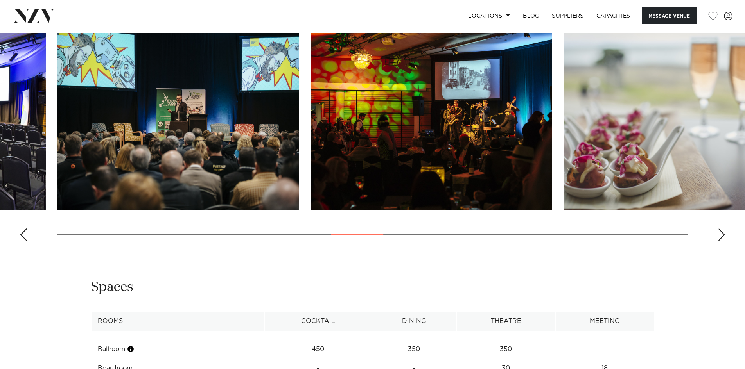
click at [721, 235] on div "Next slide" at bounding box center [721, 235] width 8 height 13
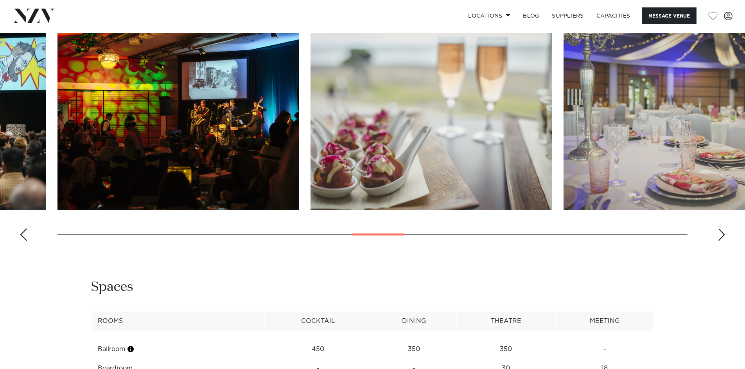
click at [721, 235] on div "Next slide" at bounding box center [721, 235] width 8 height 13
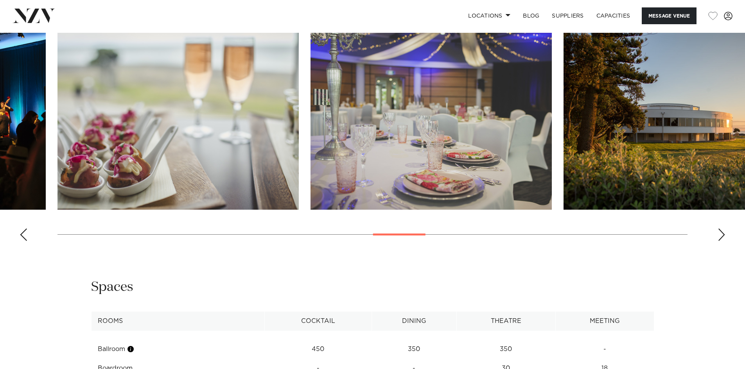
click at [721, 235] on div "Next slide" at bounding box center [721, 235] width 8 height 13
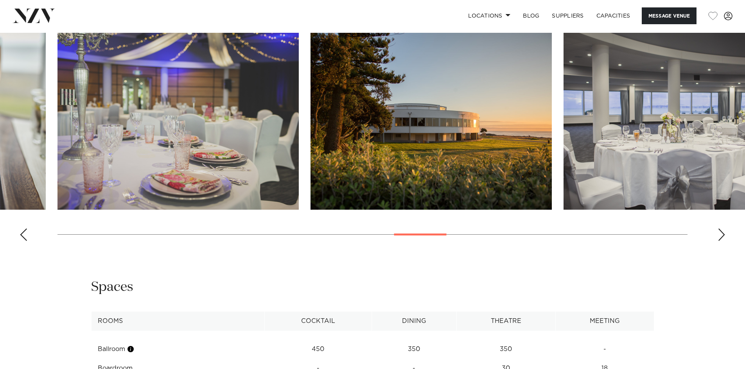
click at [721, 235] on div "Next slide" at bounding box center [721, 235] width 8 height 13
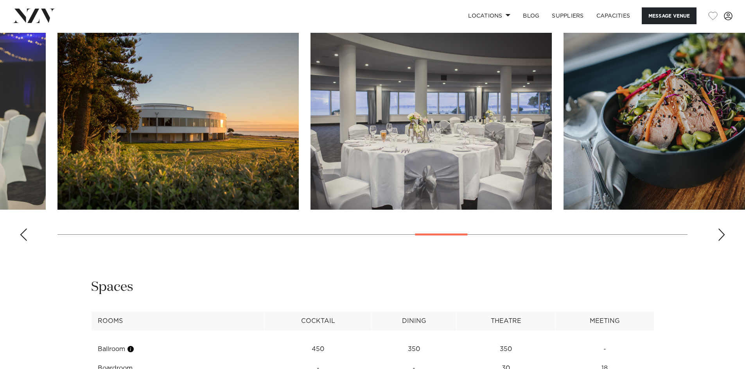
click at [721, 235] on div "Next slide" at bounding box center [721, 235] width 8 height 13
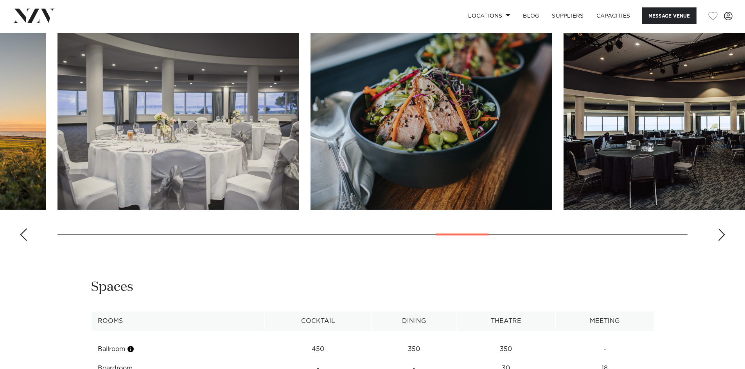
click at [721, 235] on div "Next slide" at bounding box center [721, 235] width 8 height 13
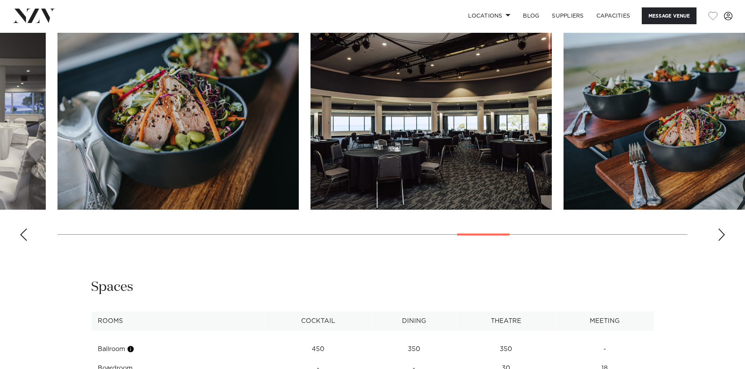
click at [721, 235] on div "Next slide" at bounding box center [721, 235] width 8 height 13
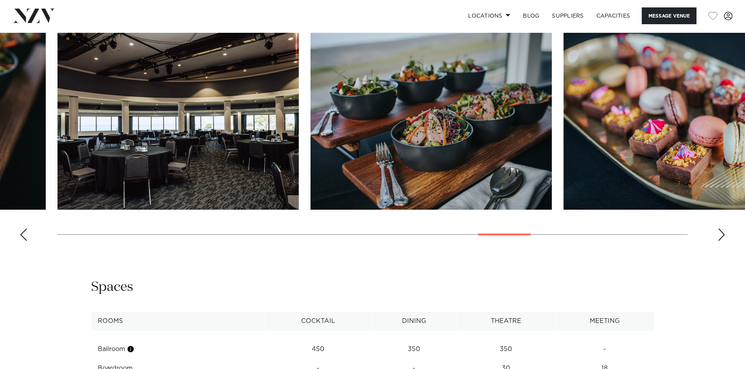
click at [721, 235] on div "Next slide" at bounding box center [721, 235] width 8 height 13
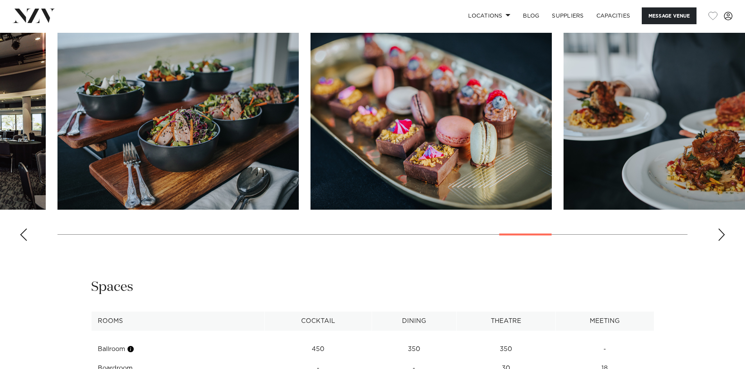
click at [721, 235] on div "Next slide" at bounding box center [721, 235] width 8 height 13
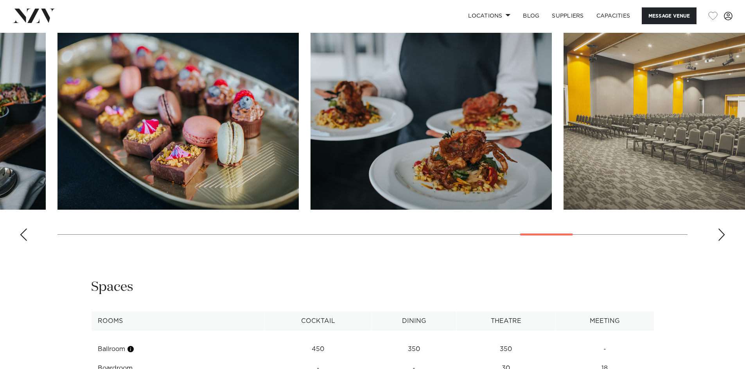
click at [721, 235] on div "Next slide" at bounding box center [721, 235] width 8 height 13
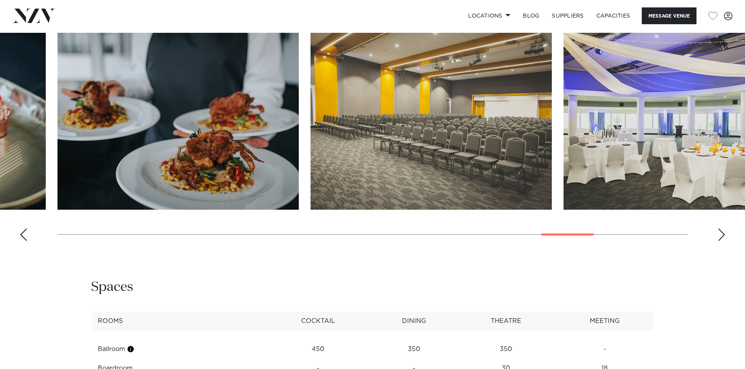
click at [721, 235] on div "Next slide" at bounding box center [721, 235] width 8 height 13
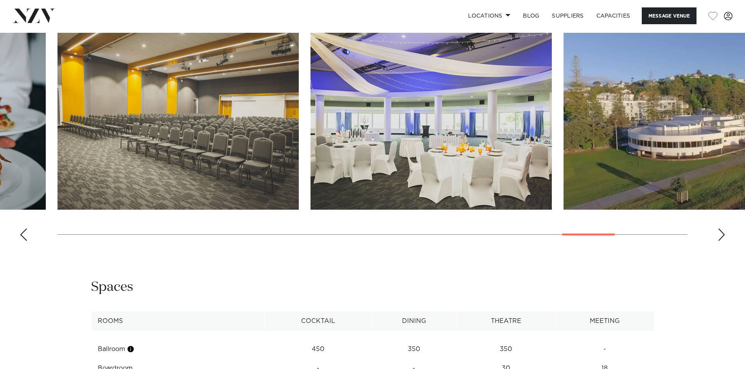
click at [721, 235] on div "Next slide" at bounding box center [721, 235] width 8 height 13
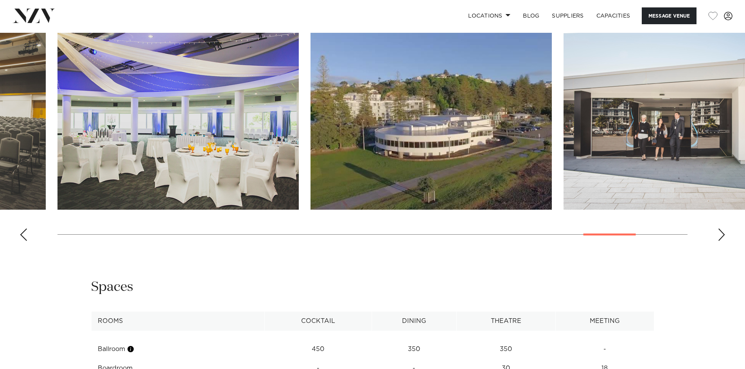
click at [721, 235] on div "Next slide" at bounding box center [721, 235] width 8 height 13
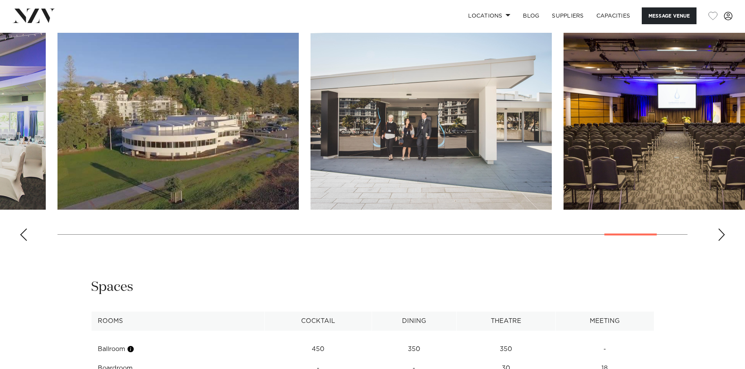
click at [721, 235] on div "Next slide" at bounding box center [721, 235] width 8 height 13
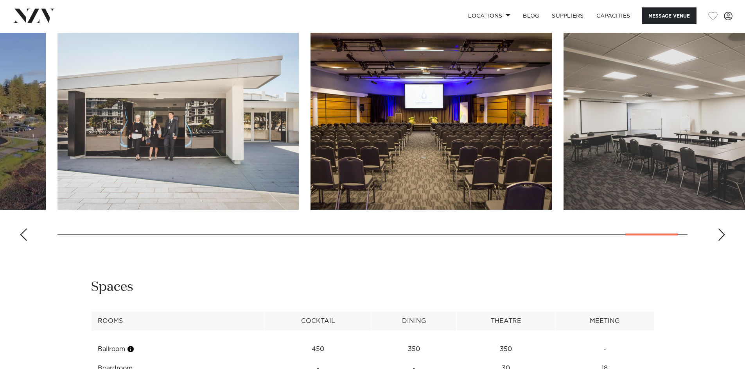
click at [721, 235] on div "Next slide" at bounding box center [721, 235] width 8 height 13
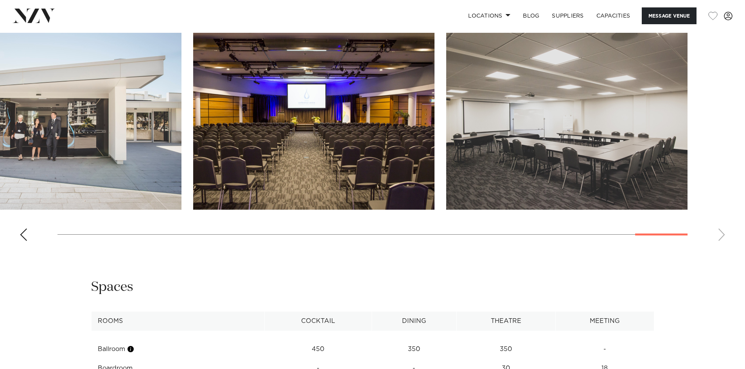
click at [721, 235] on swiper-container at bounding box center [372, 140] width 745 height 215
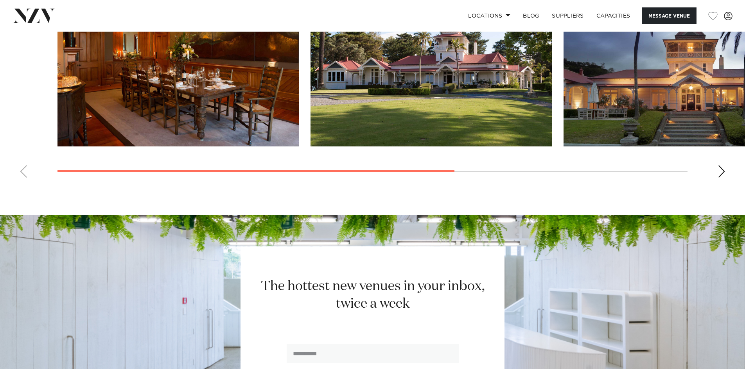
scroll to position [626, 0]
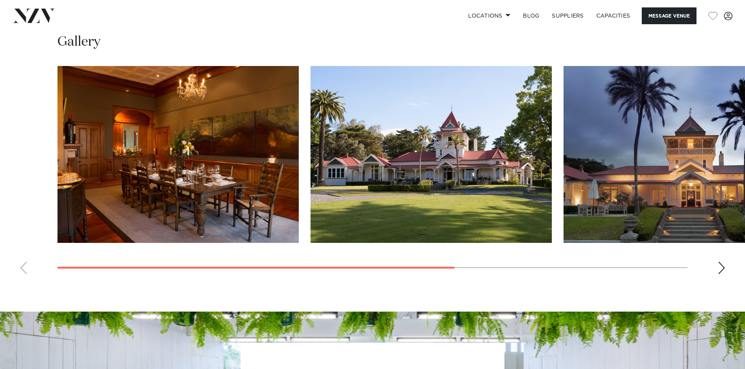
click at [720, 268] on div "Next slide" at bounding box center [721, 268] width 8 height 13
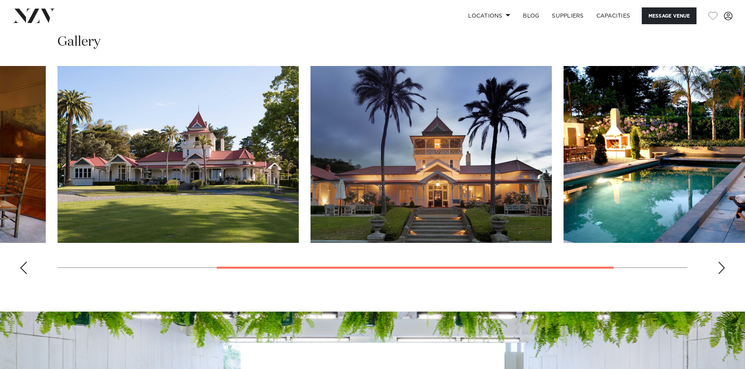
click at [720, 268] on div "Next slide" at bounding box center [721, 268] width 8 height 13
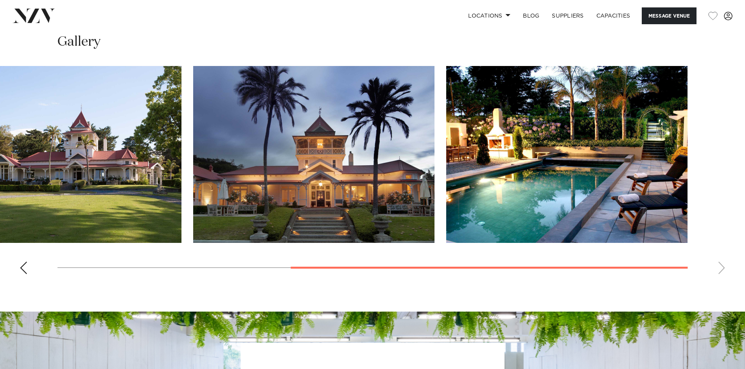
click at [720, 268] on swiper-container at bounding box center [372, 173] width 745 height 215
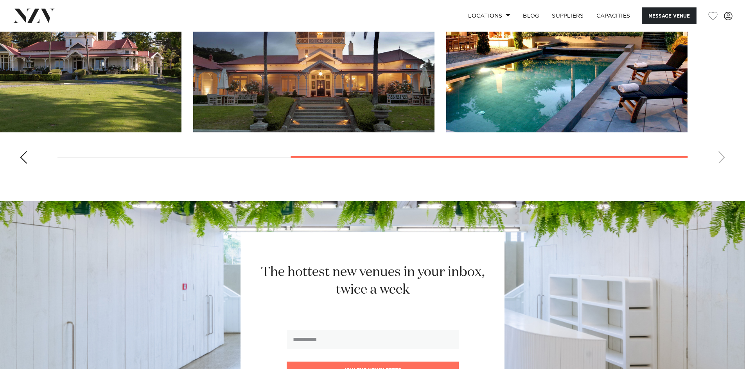
scroll to position [732, 0]
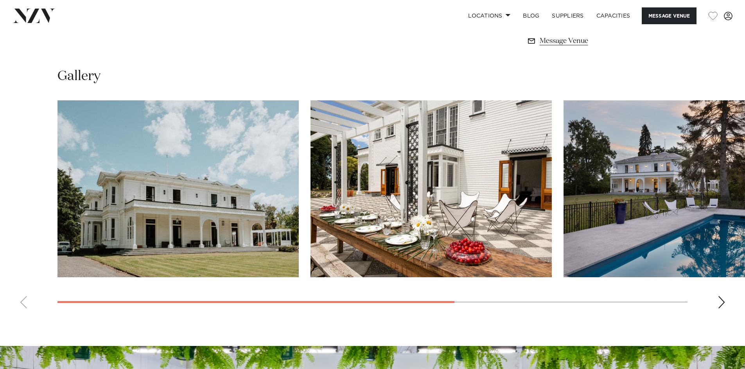
scroll to position [665, 0]
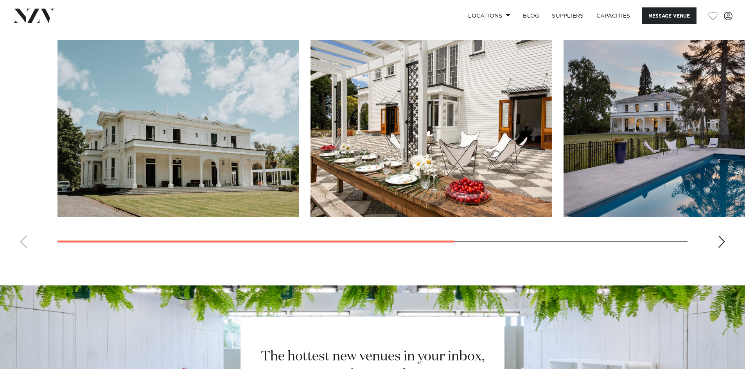
click at [719, 245] on div "Next slide" at bounding box center [721, 242] width 8 height 13
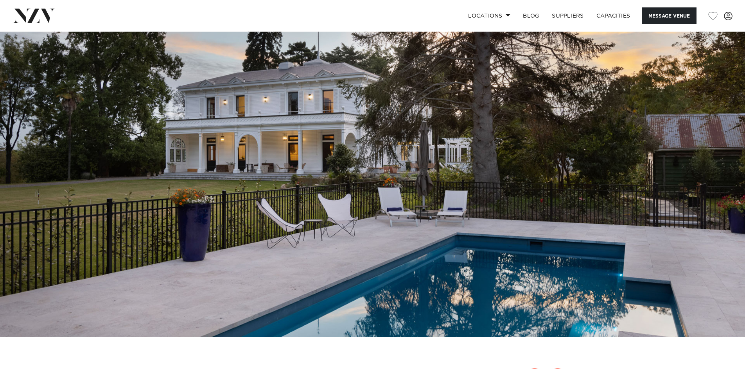
scroll to position [0, 0]
